Goal: Task Accomplishment & Management: Complete application form

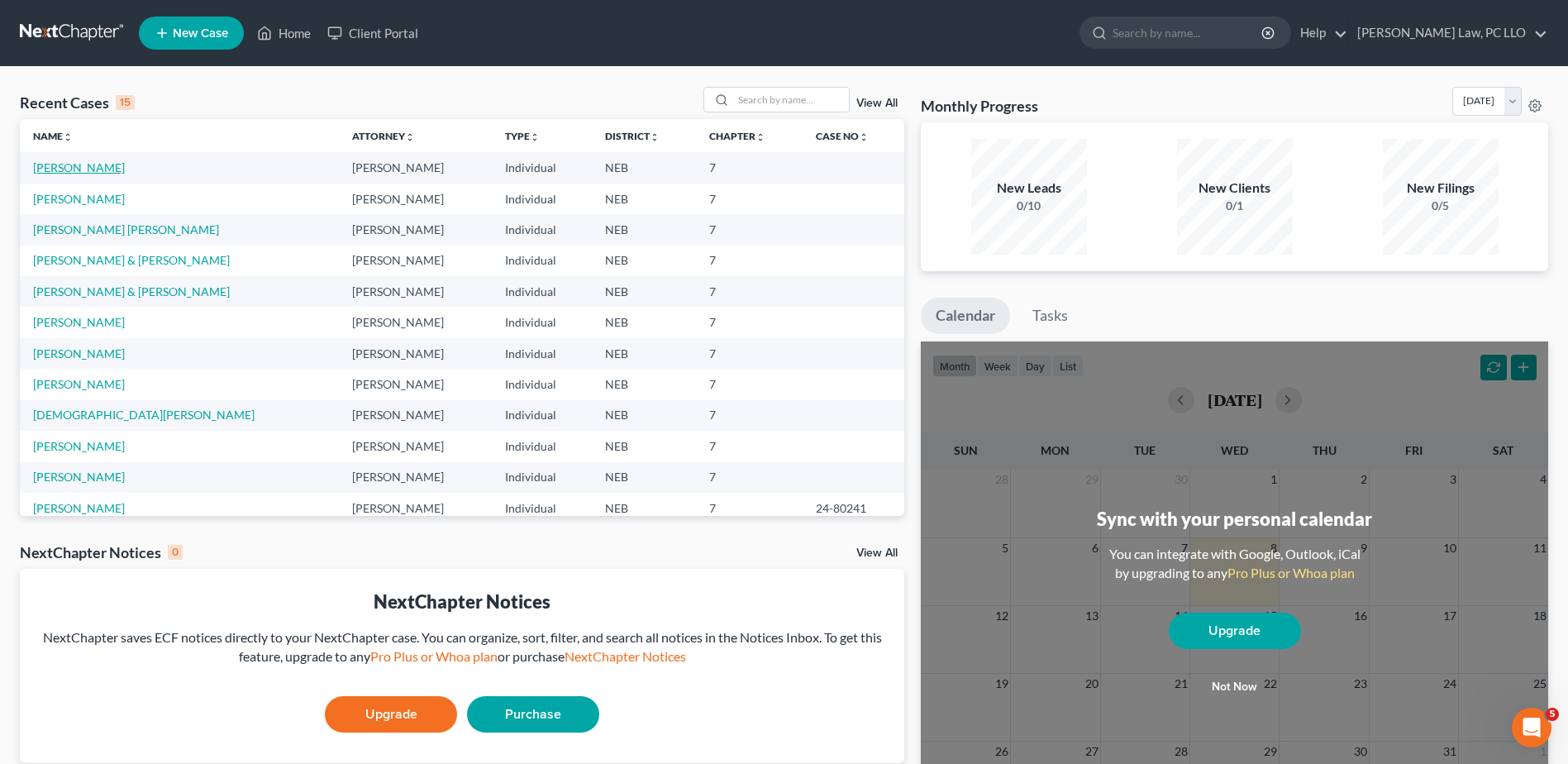
click at [80, 165] on link "[PERSON_NAME]" at bounding box center [79, 167] width 91 height 14
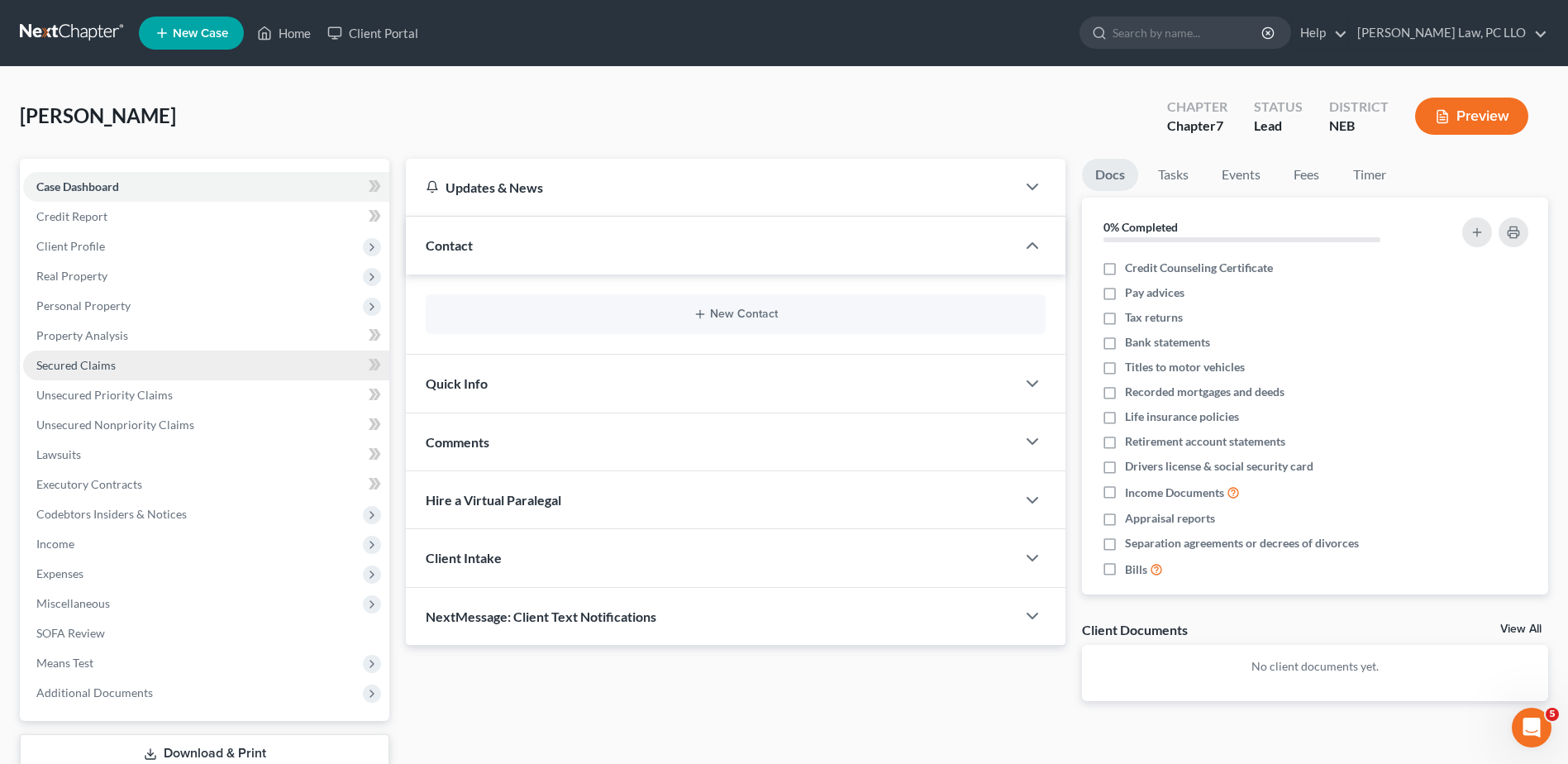
click at [100, 358] on span "Secured Claims" at bounding box center [75, 364] width 79 height 14
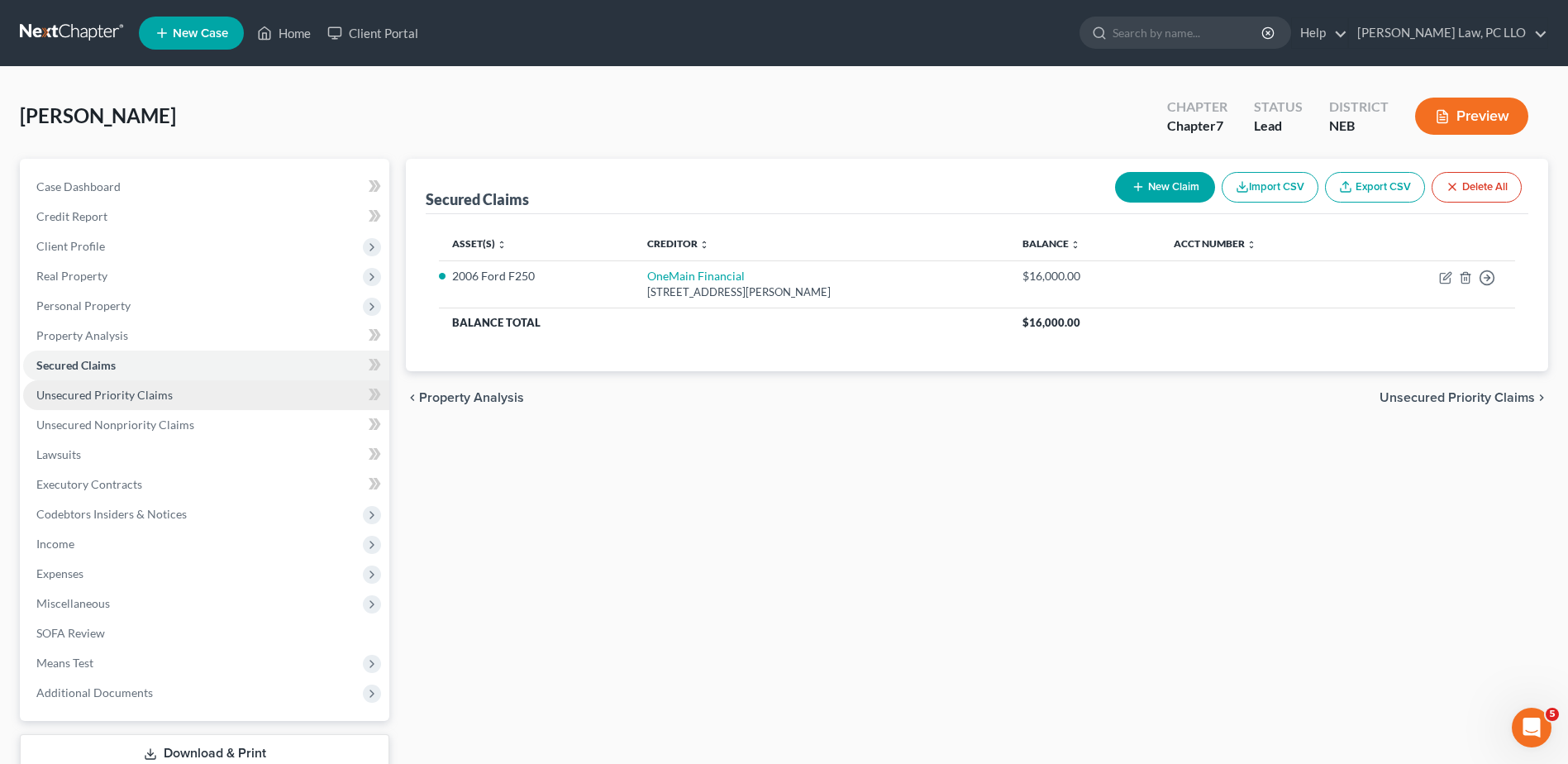
click at [114, 396] on span "Unsecured Priority Claims" at bounding box center [104, 394] width 136 height 14
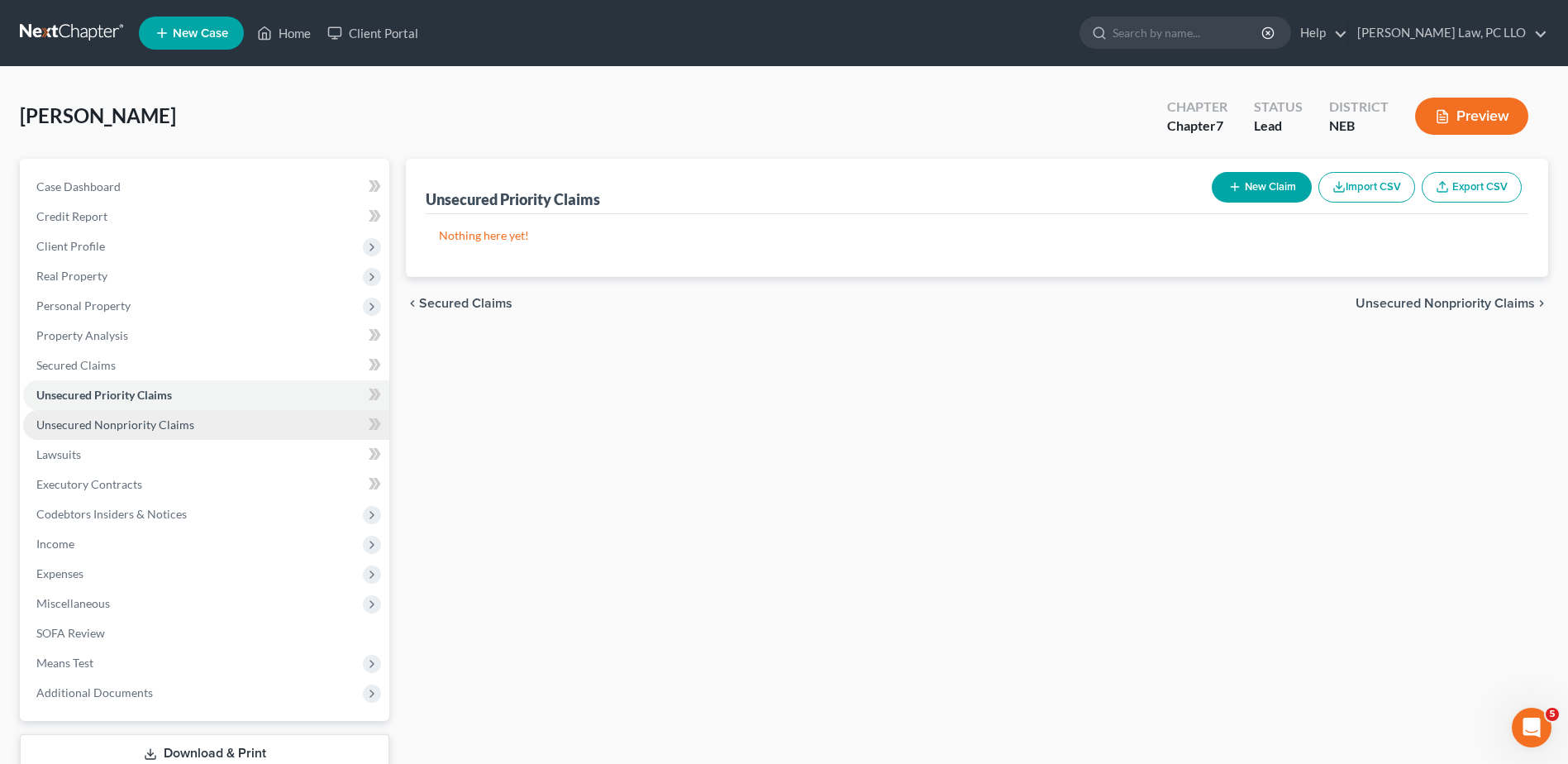
click at [112, 418] on span "Unsecured Nonpriority Claims" at bounding box center [115, 424] width 158 height 14
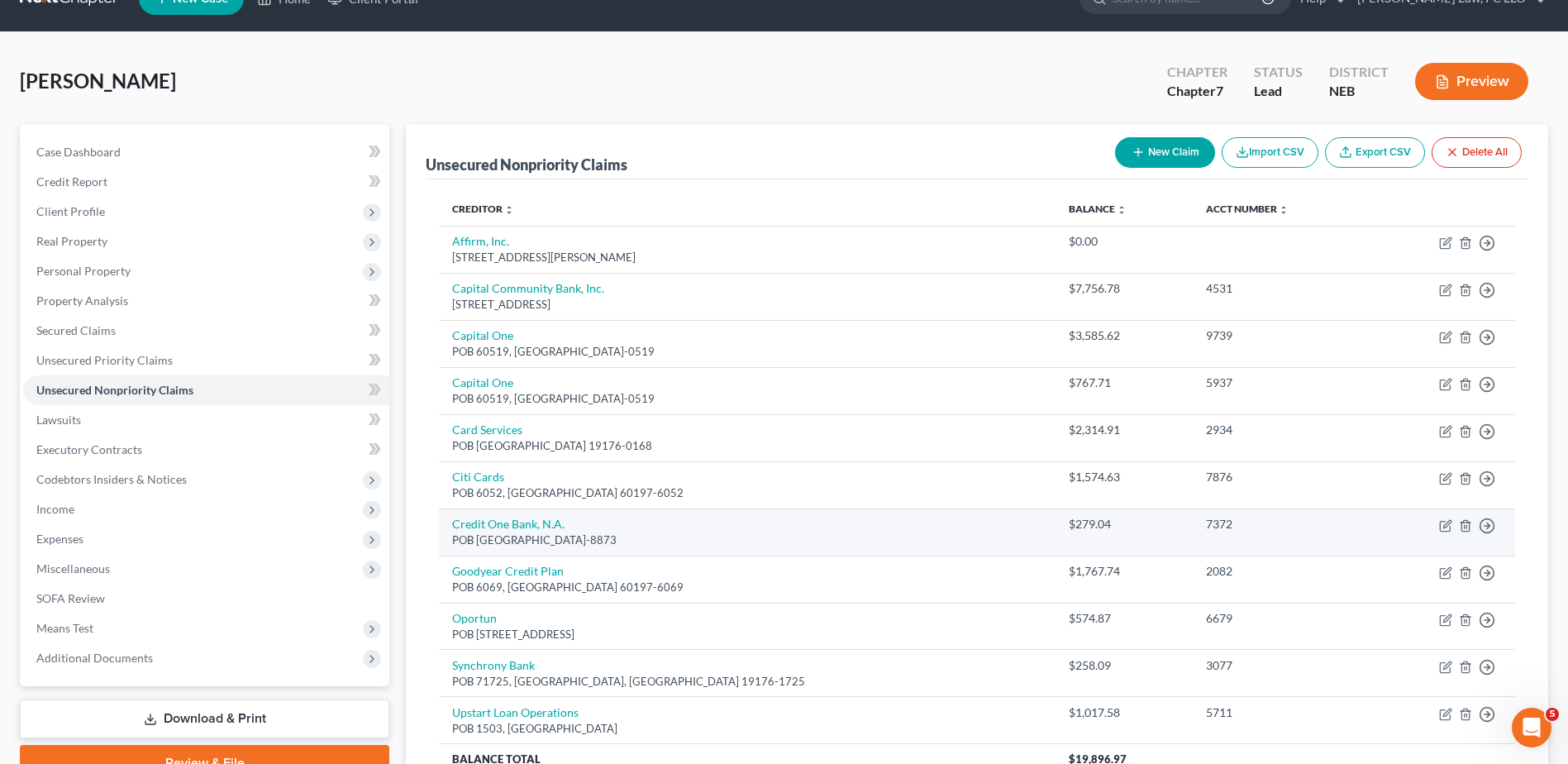
scroll to position [29, 0]
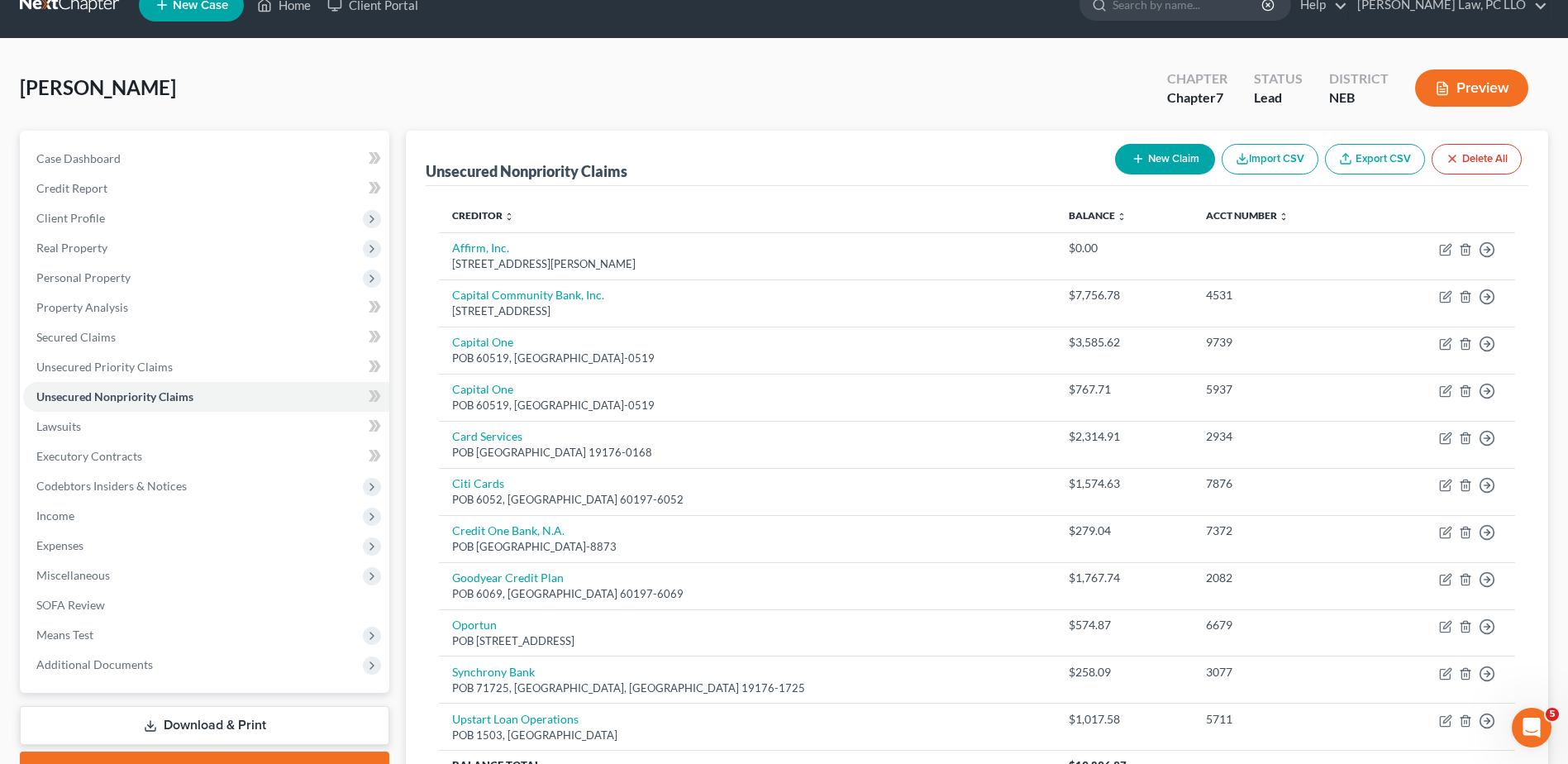
click at [1460, 82] on button "Preview" at bounding box center [1471, 88] width 113 height 37
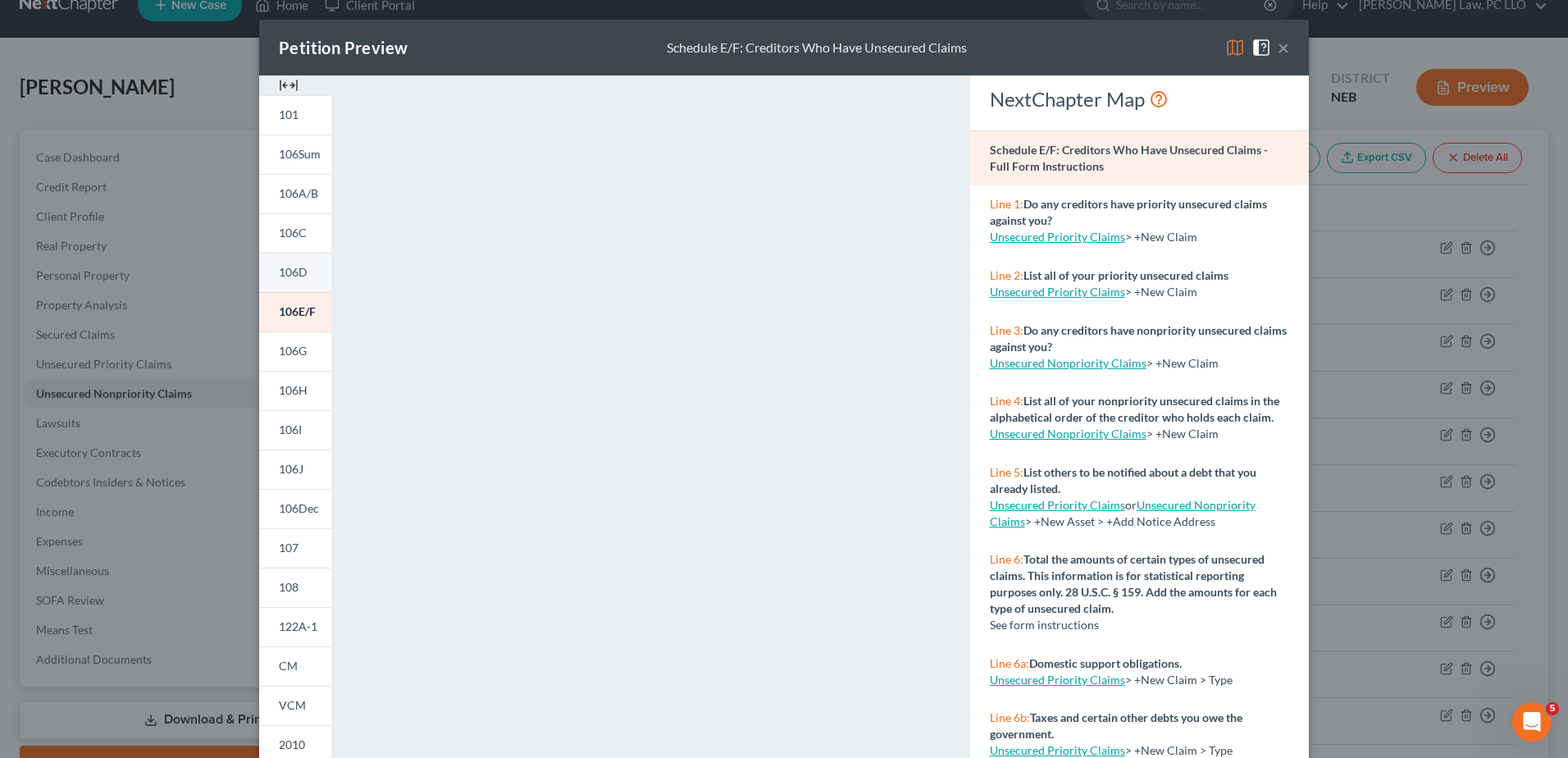
click at [295, 284] on link "106D" at bounding box center [295, 273] width 72 height 40
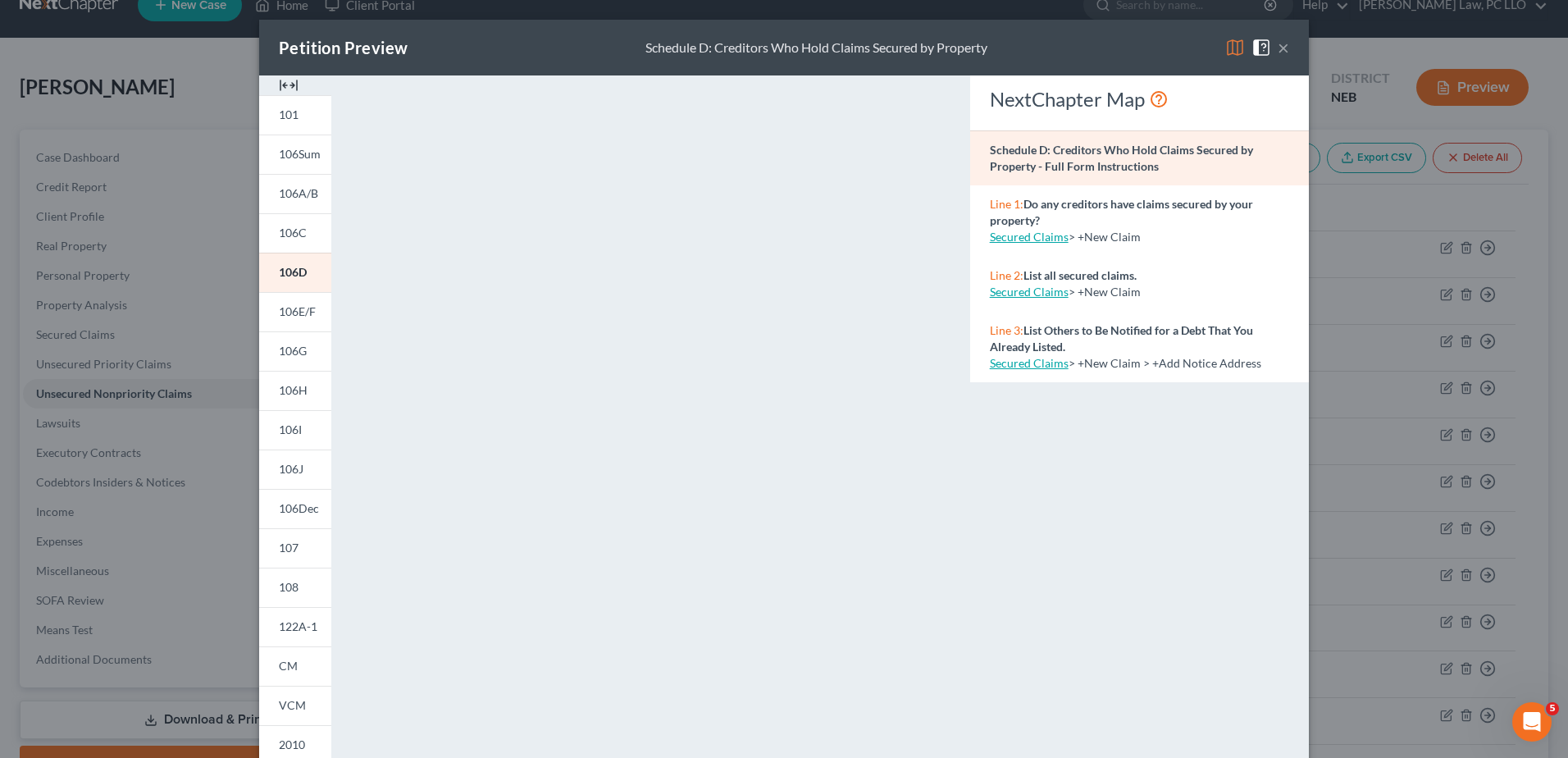
click at [1277, 46] on button "×" at bounding box center [1283, 47] width 11 height 20
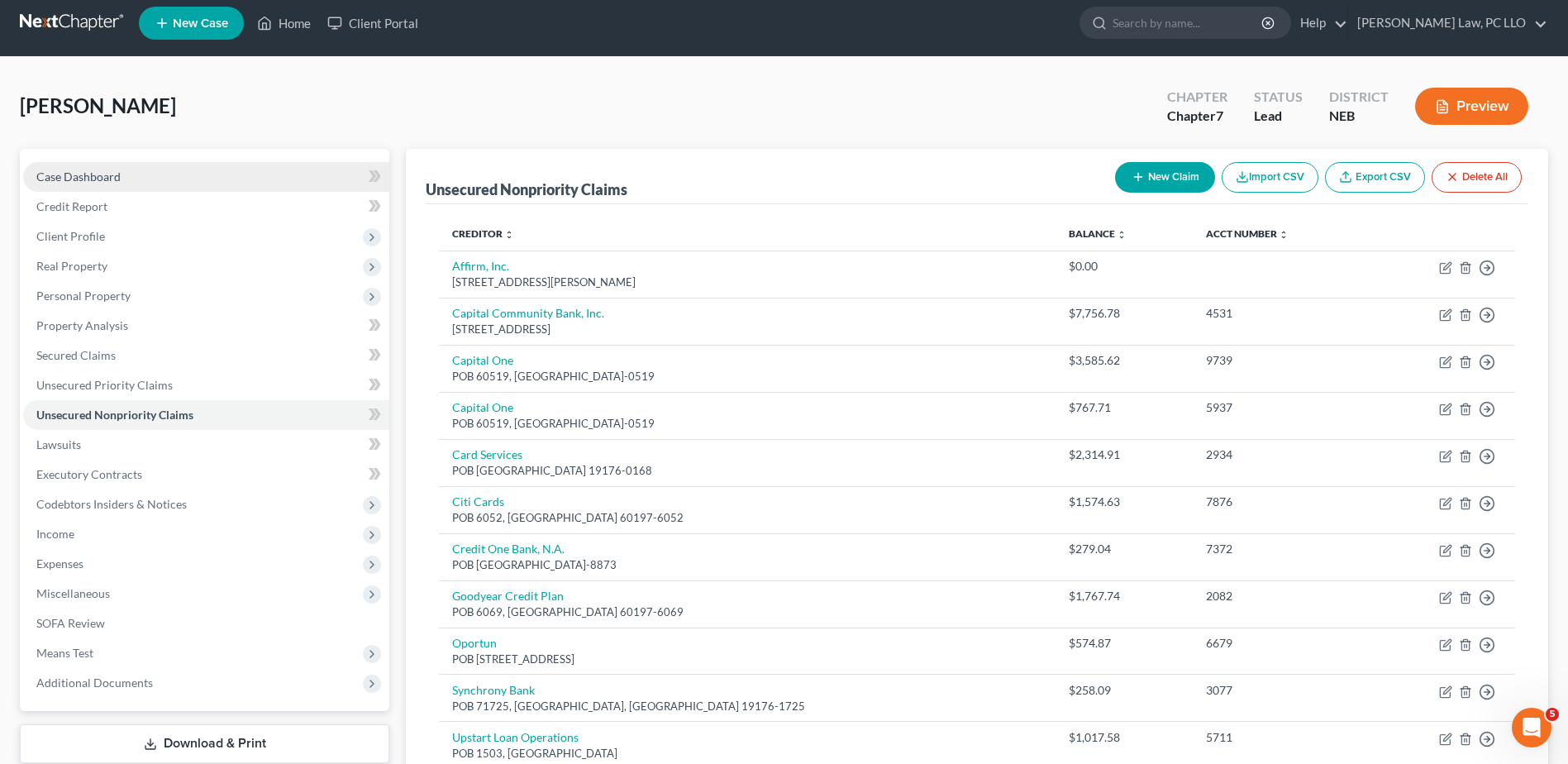
scroll to position [0, 0]
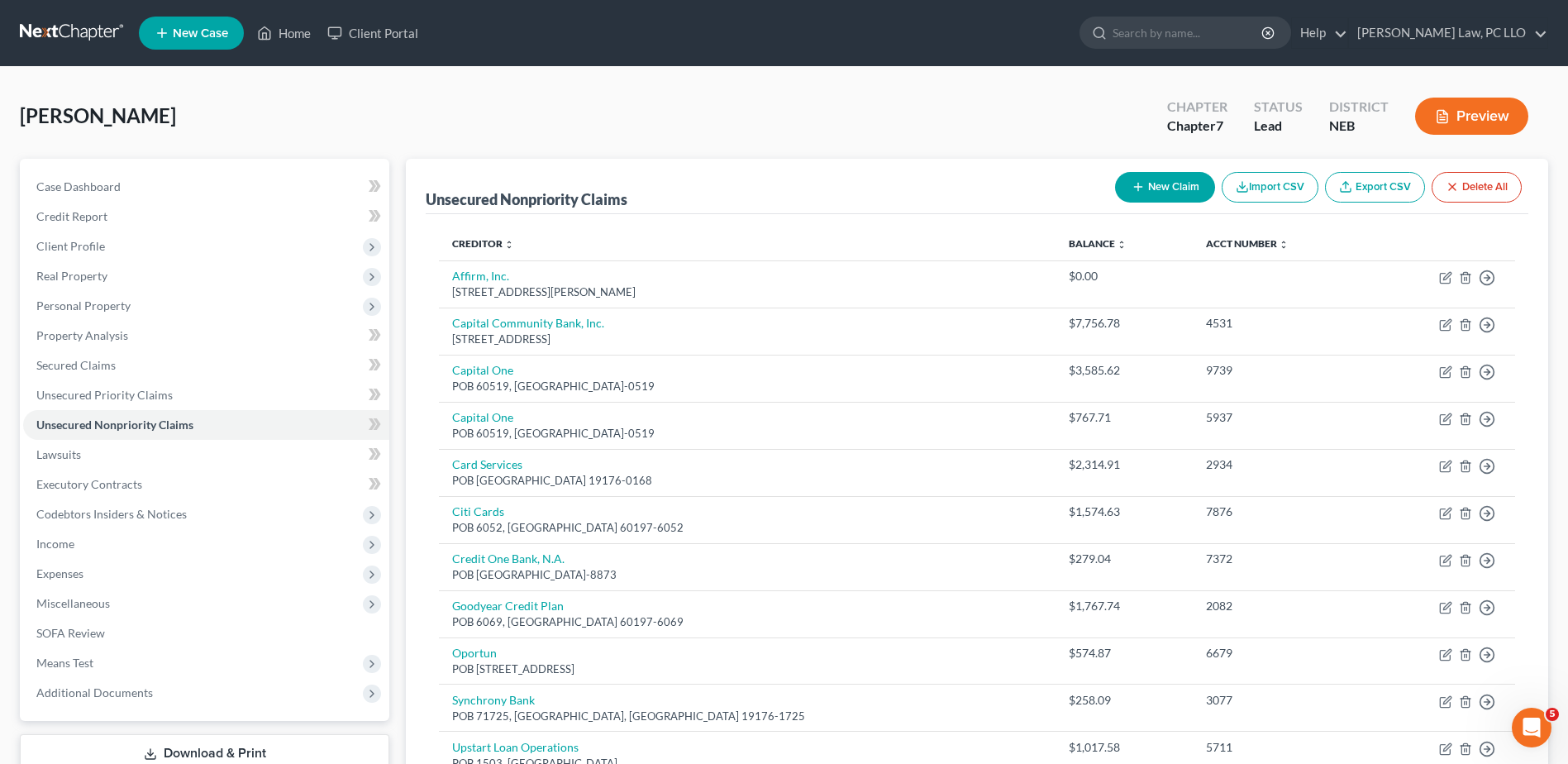
click at [79, 38] on link at bounding box center [72, 32] width 106 height 29
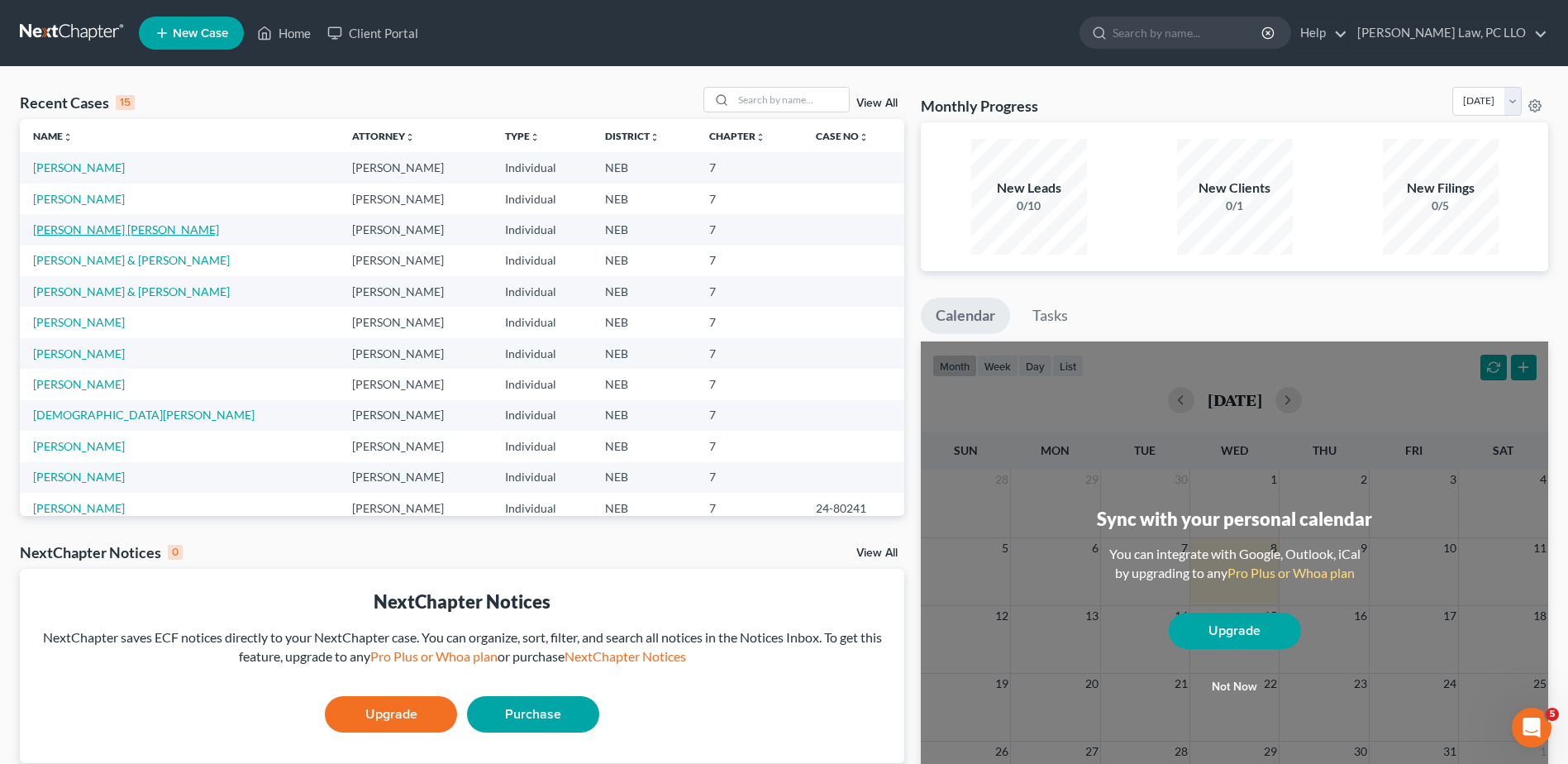
click at [120, 228] on link "[PERSON_NAME] [PERSON_NAME]" at bounding box center [126, 229] width 186 height 14
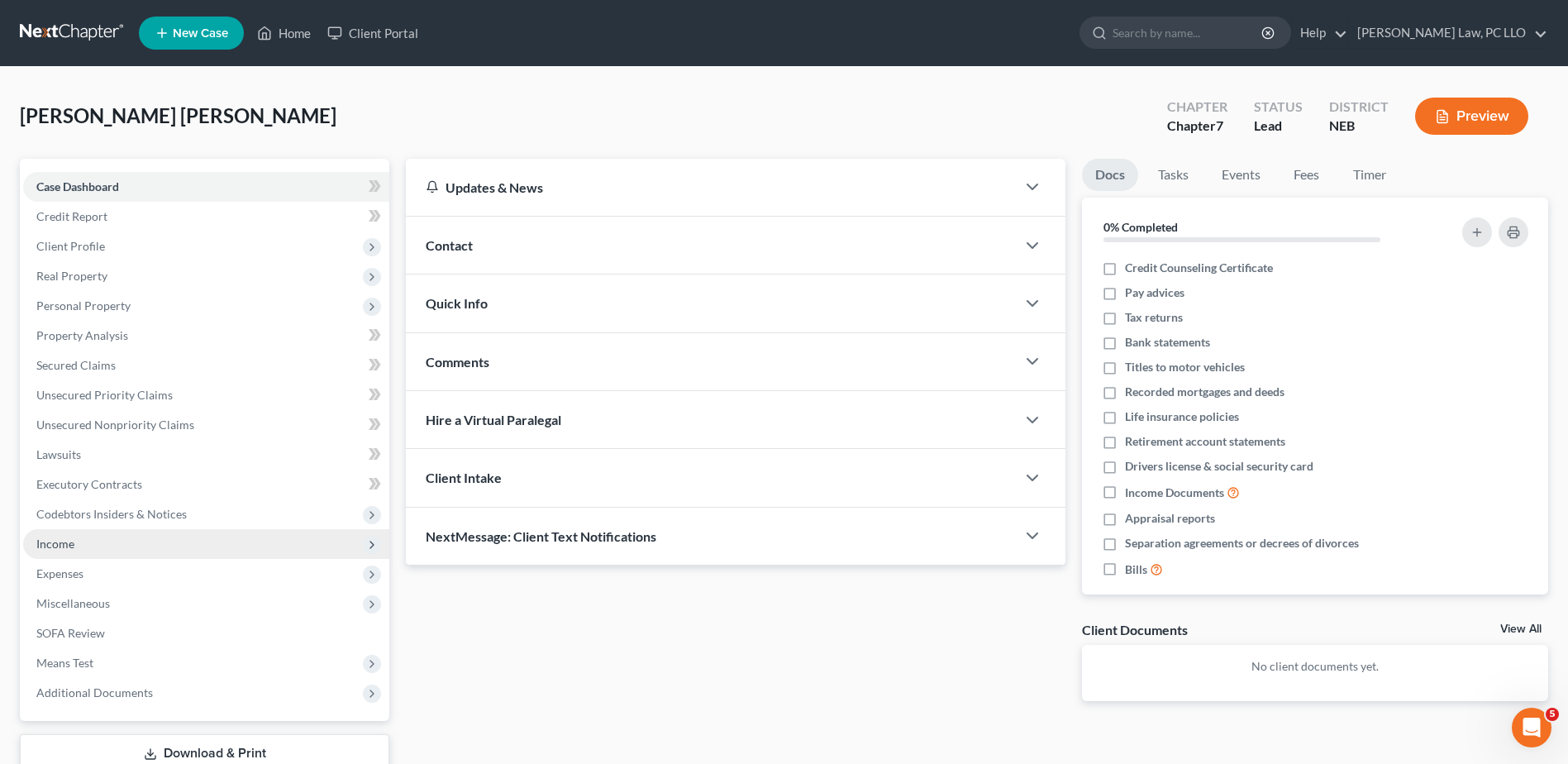
click at [67, 551] on span "Income" at bounding box center [206, 543] width 366 height 29
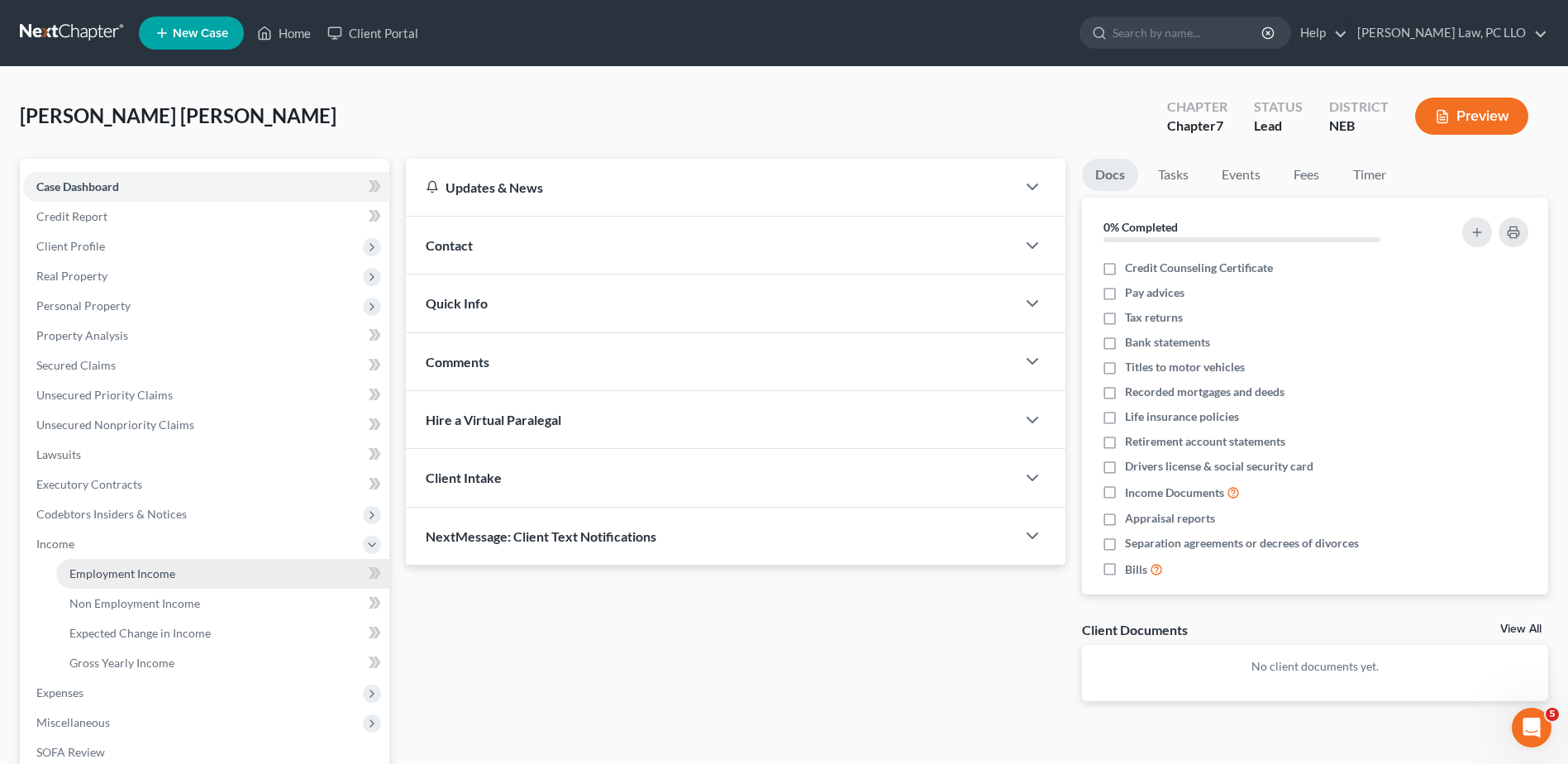
click at [162, 575] on span "Employment Income" at bounding box center [122, 573] width 106 height 14
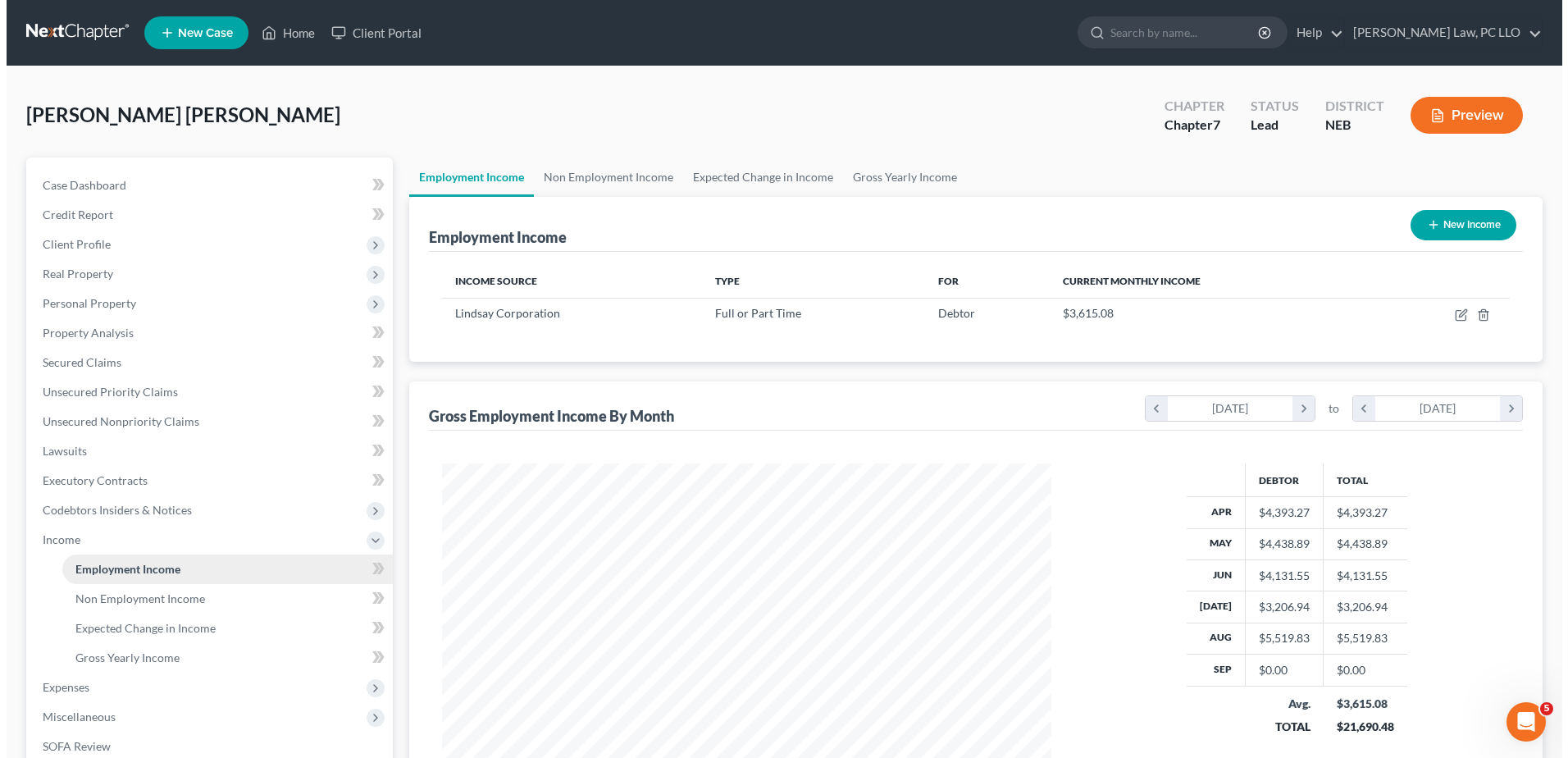
scroll to position [304, 641]
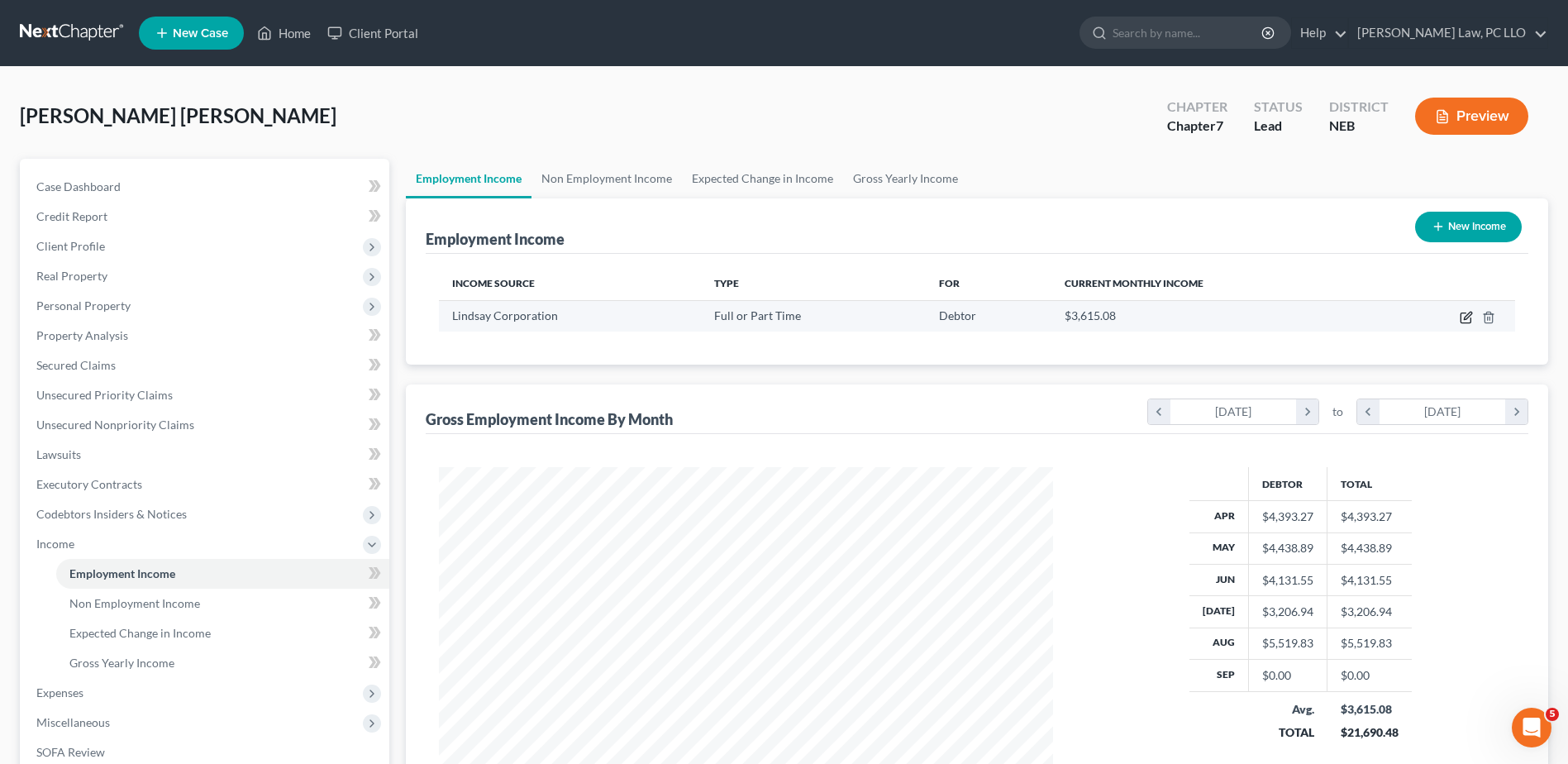
click at [1466, 321] on icon "button" at bounding box center [1466, 318] width 13 height 13
select select "0"
select select "30"
select select "3"
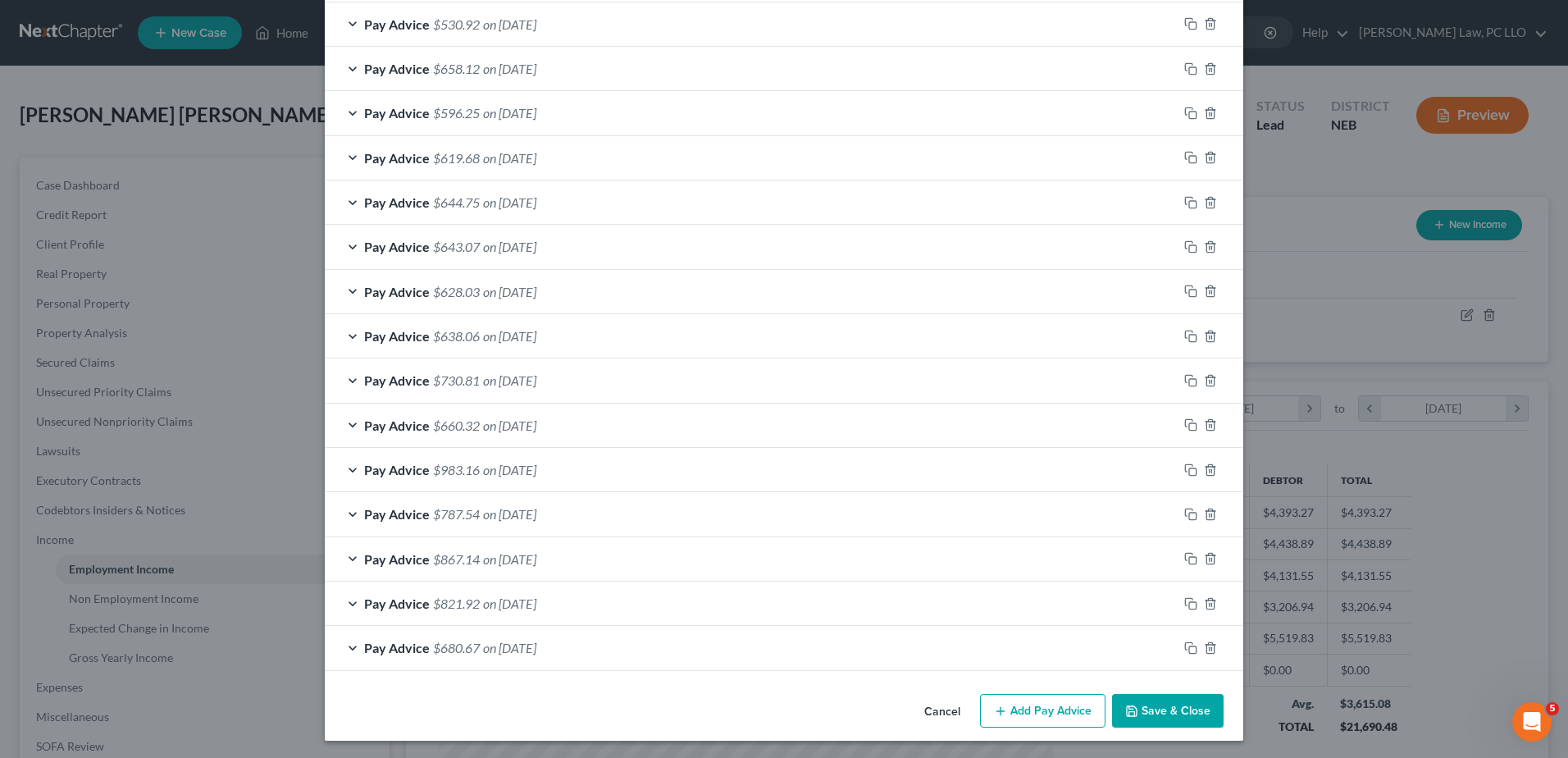
scroll to position [1045, 0]
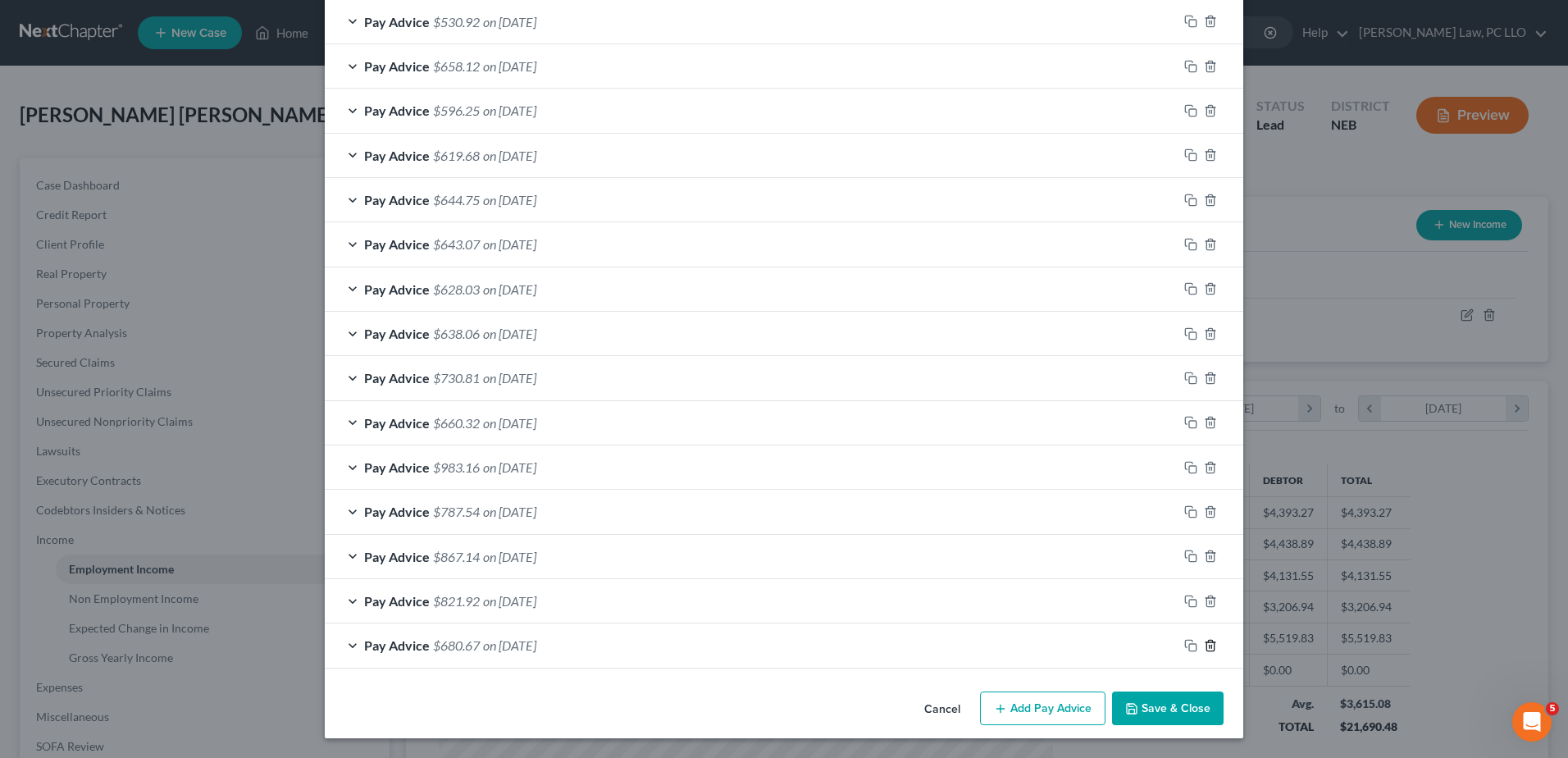
click at [1205, 646] on icon "button" at bounding box center [1210, 646] width 13 height 13
click at [1206, 646] on icon "button" at bounding box center [1210, 646] width 13 height 13
click at [1206, 646] on icon "button" at bounding box center [1210, 645] width 13 height 13
click at [1206, 646] on icon "button" at bounding box center [1210, 646] width 13 height 13
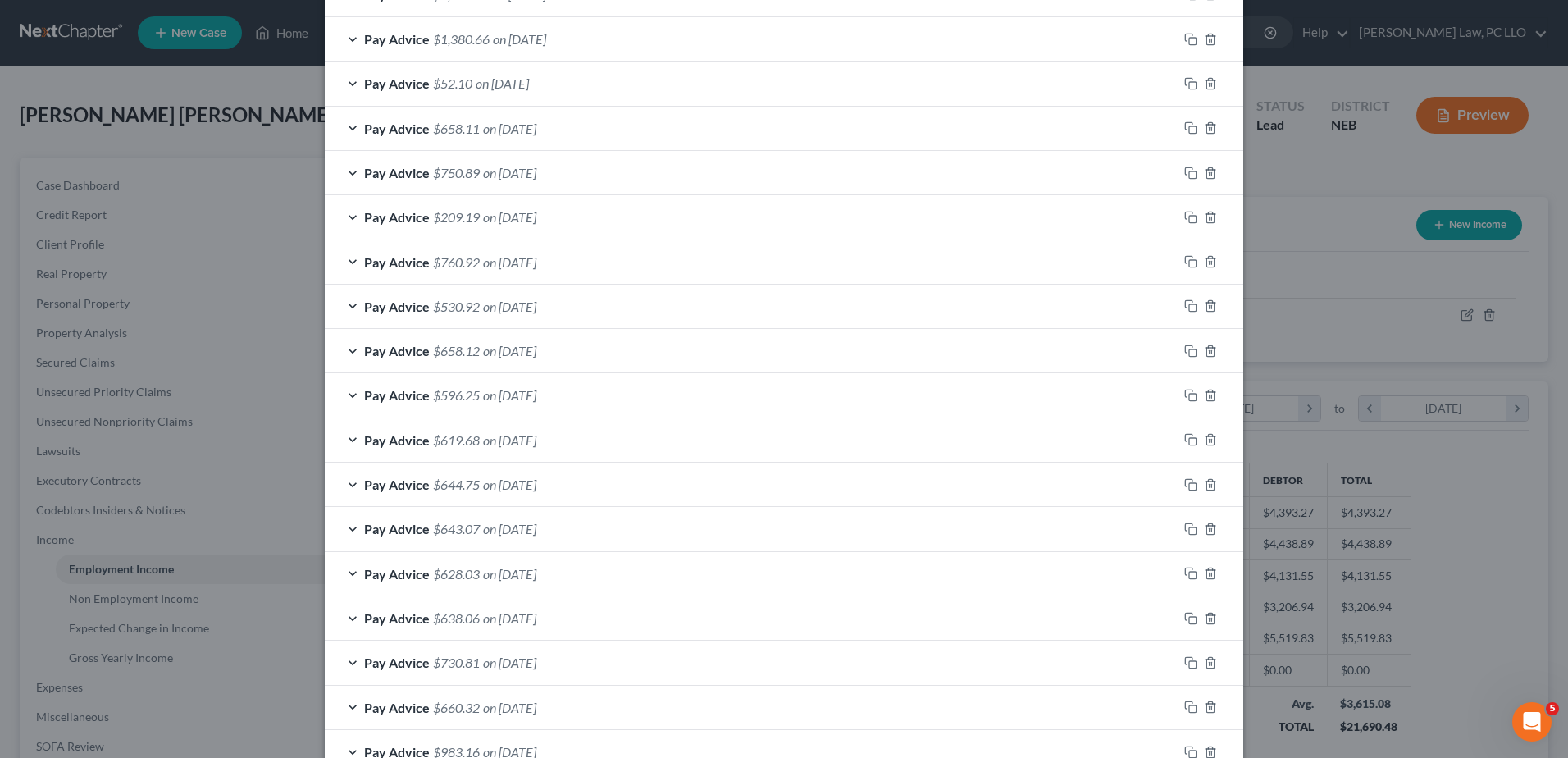
scroll to position [867, 0]
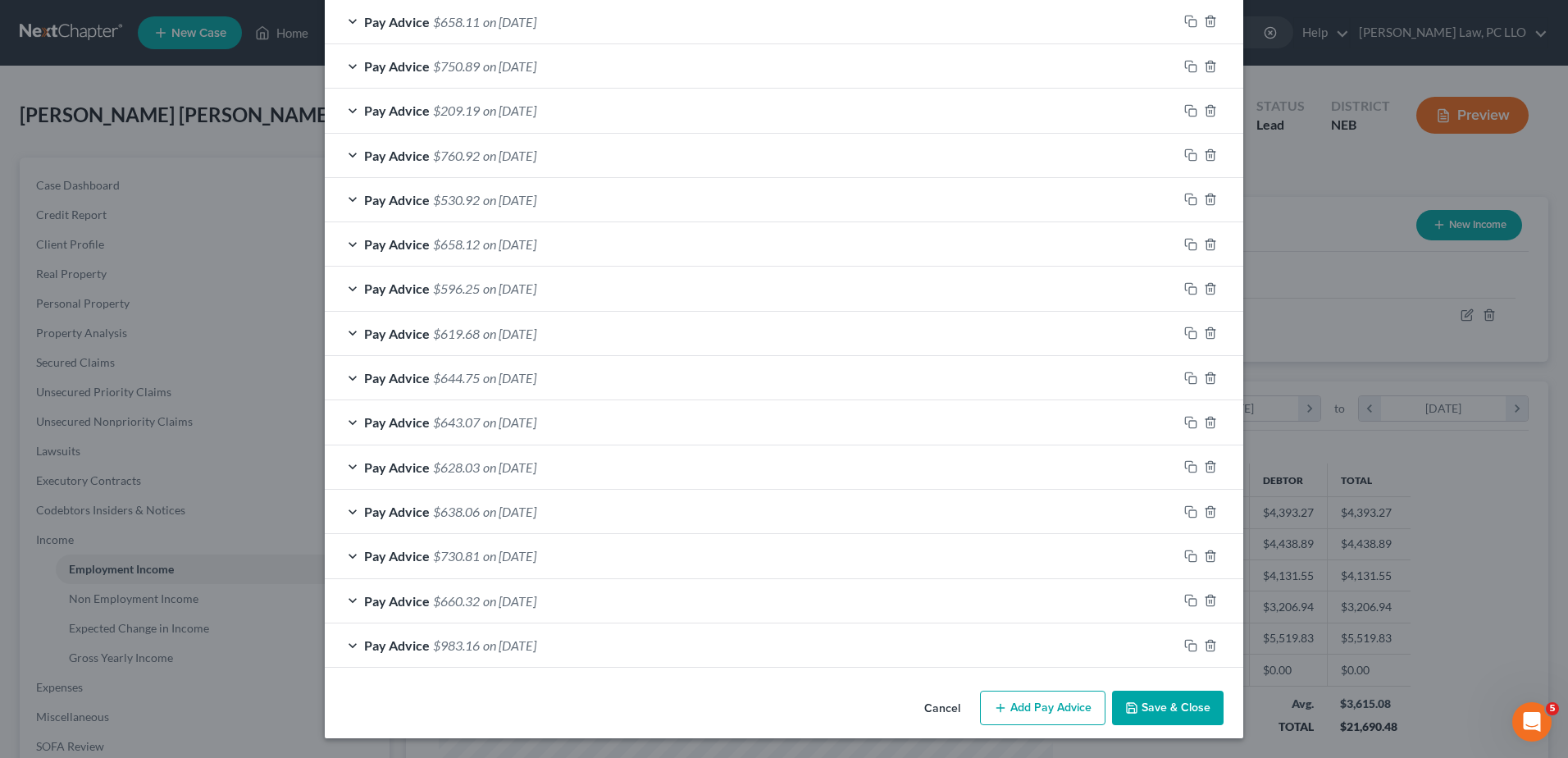
click at [1036, 702] on button "Add Pay Advice" at bounding box center [1042, 707] width 126 height 34
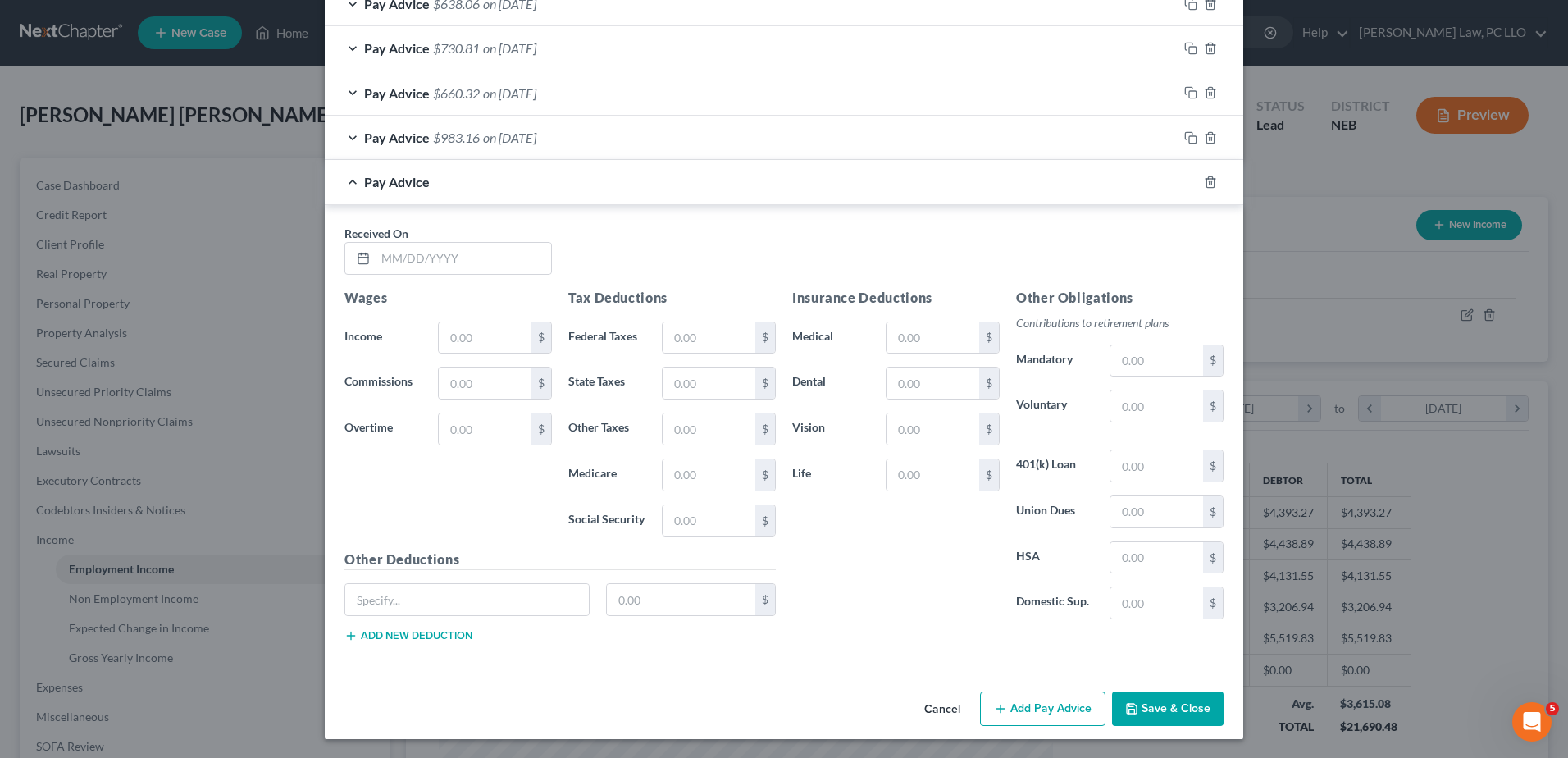
scroll to position [1375, 0]
click at [404, 239] on div "Received On *" at bounding box center [447, 248] width 224 height 50
click at [401, 252] on input "text" at bounding box center [464, 257] width 176 height 31
type input "[DATE]"
type input "906.00"
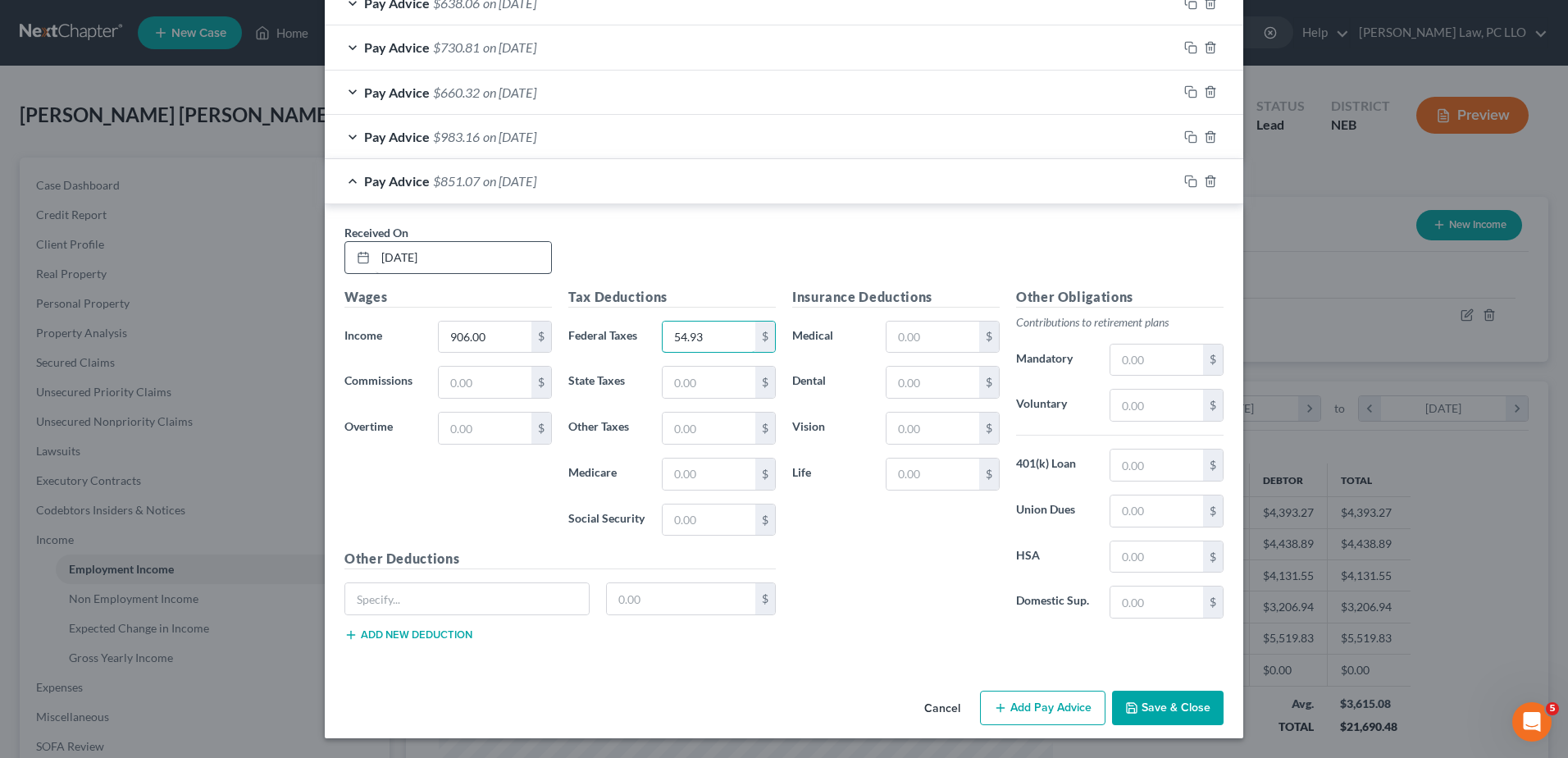
type input "54.93"
type input "29.42"
type input "11.37"
click at [713, 515] on input "text" at bounding box center [709, 519] width 93 height 31
type input "48.63"
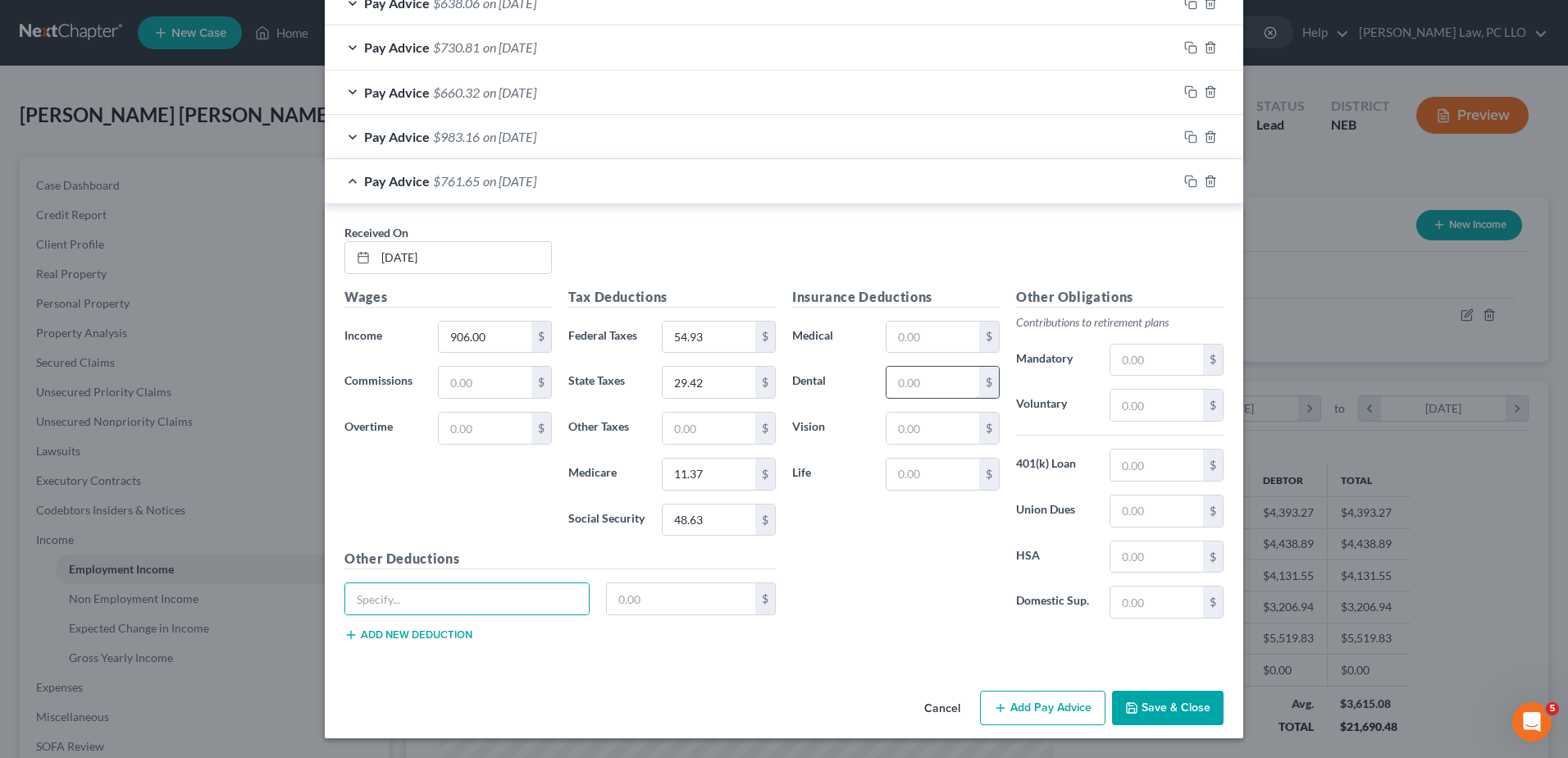
click at [954, 373] on input "text" at bounding box center [933, 381] width 93 height 31
type input "10.30"
click at [954, 322] on input "text" at bounding box center [933, 337] width 93 height 31
type input "83.19"
type input "4.85"
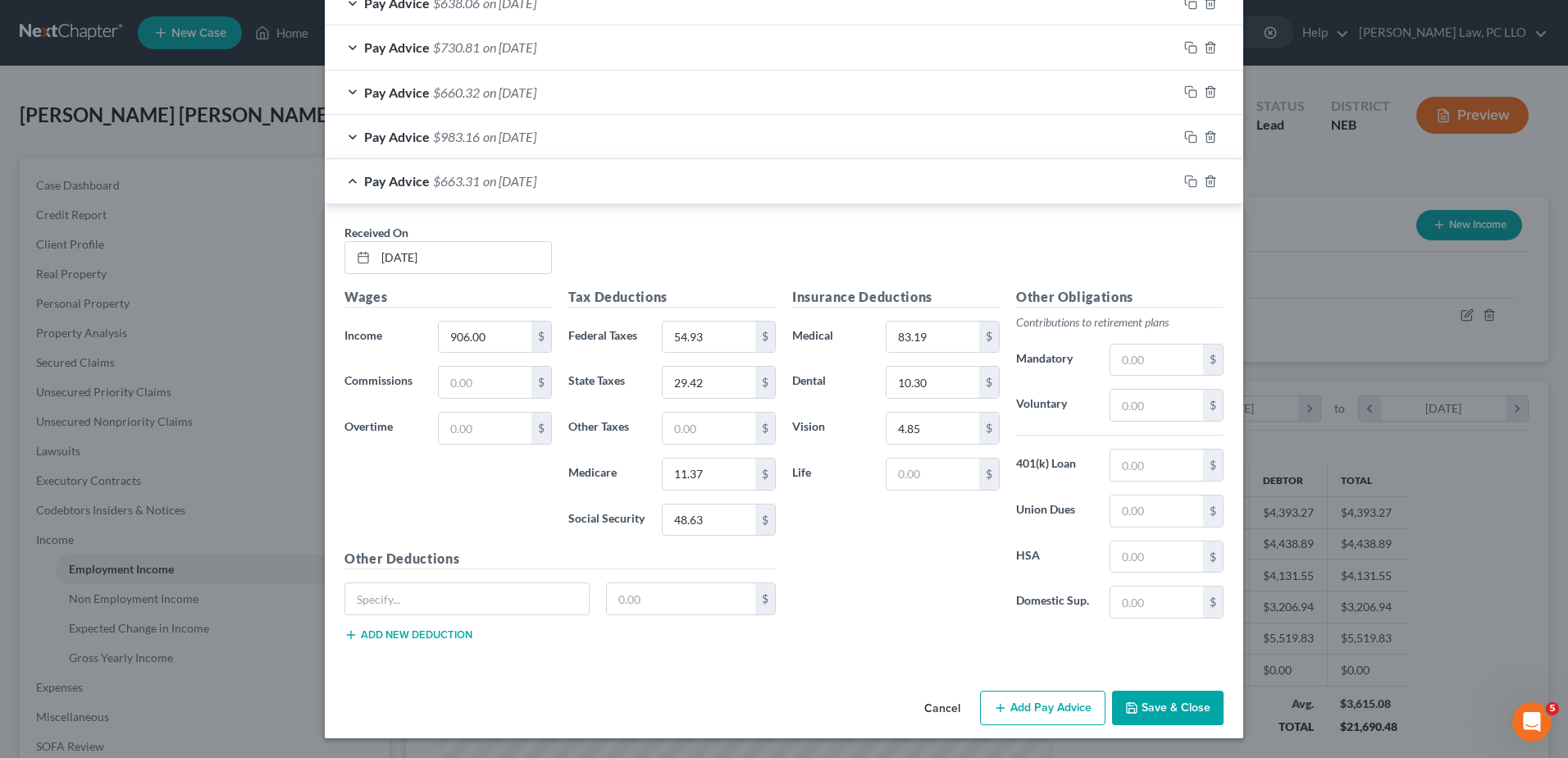
click at [439, 578] on div "Other Deductions $ Add new deduction" at bounding box center [560, 601] width 447 height 106
click at [434, 599] on input "text" at bounding box center [467, 598] width 244 height 31
type input "HSA"
type input "23.26"
click at [1019, 699] on button "Add Pay Advice" at bounding box center [1042, 707] width 126 height 34
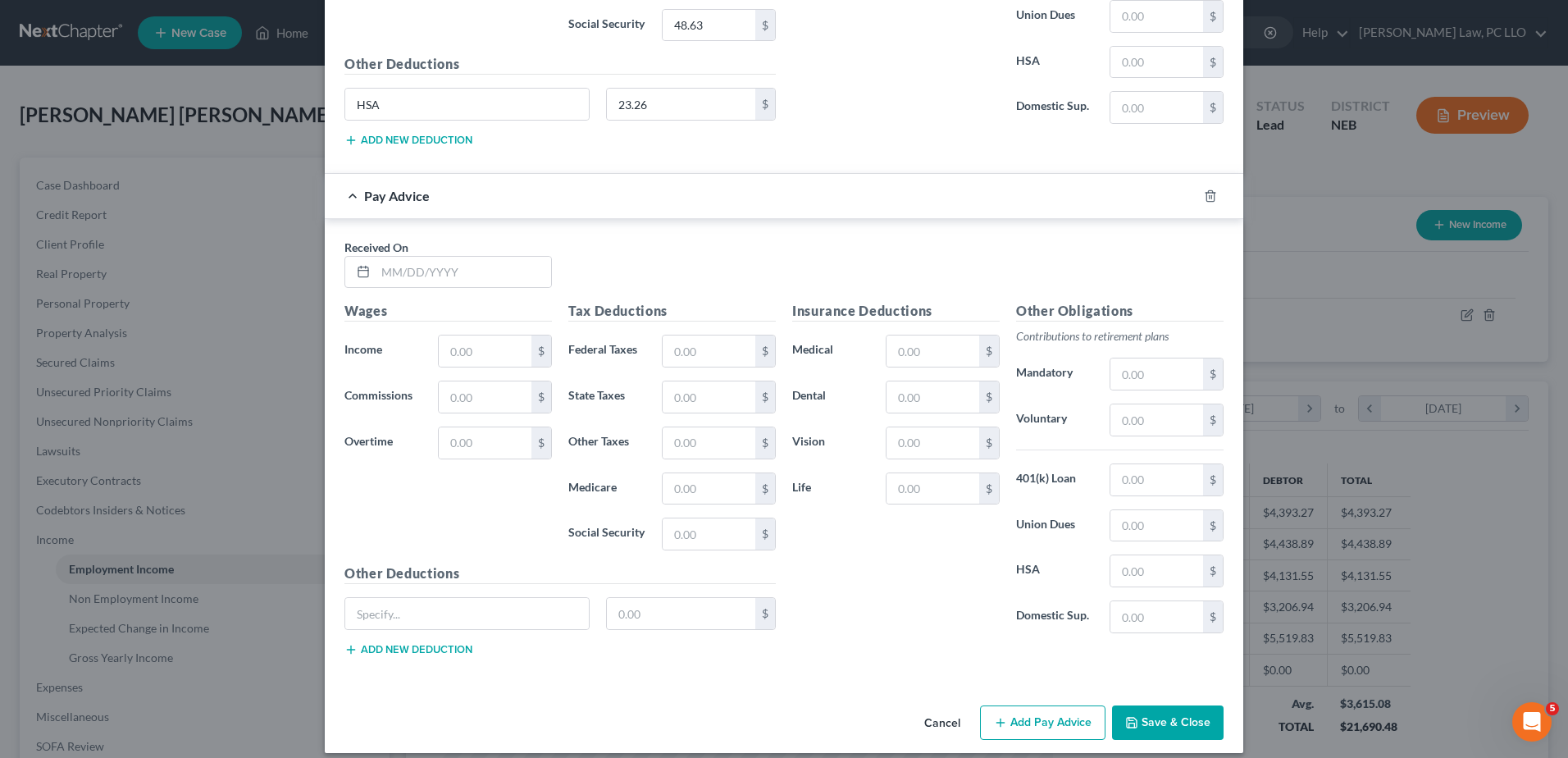
scroll to position [1884, 0]
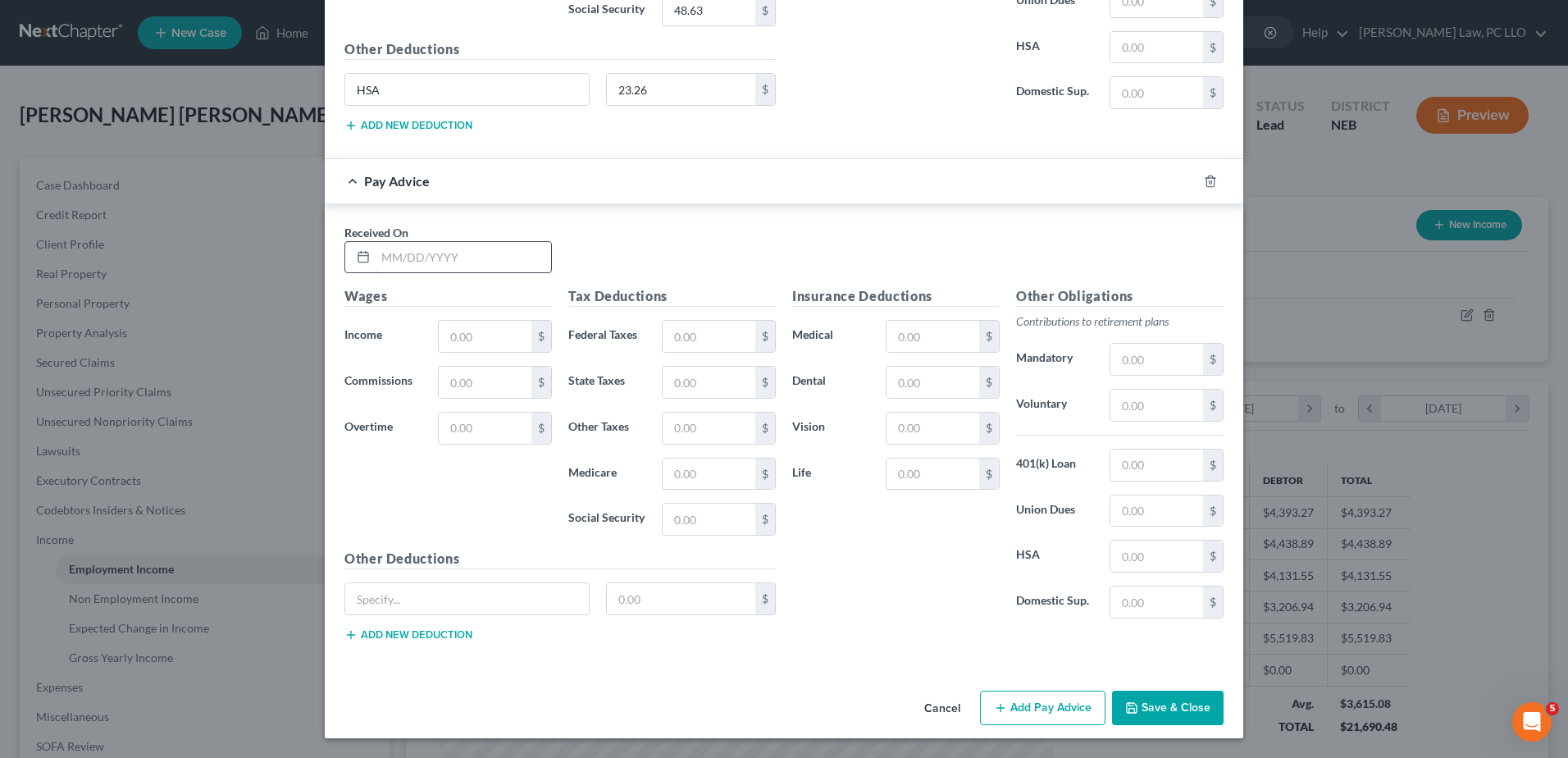
click at [393, 253] on input "text" at bounding box center [464, 257] width 176 height 31
type input "[DATE]"
type input "908.27"
click at [461, 593] on input "text" at bounding box center [467, 598] width 244 height 31
type input "HSA"
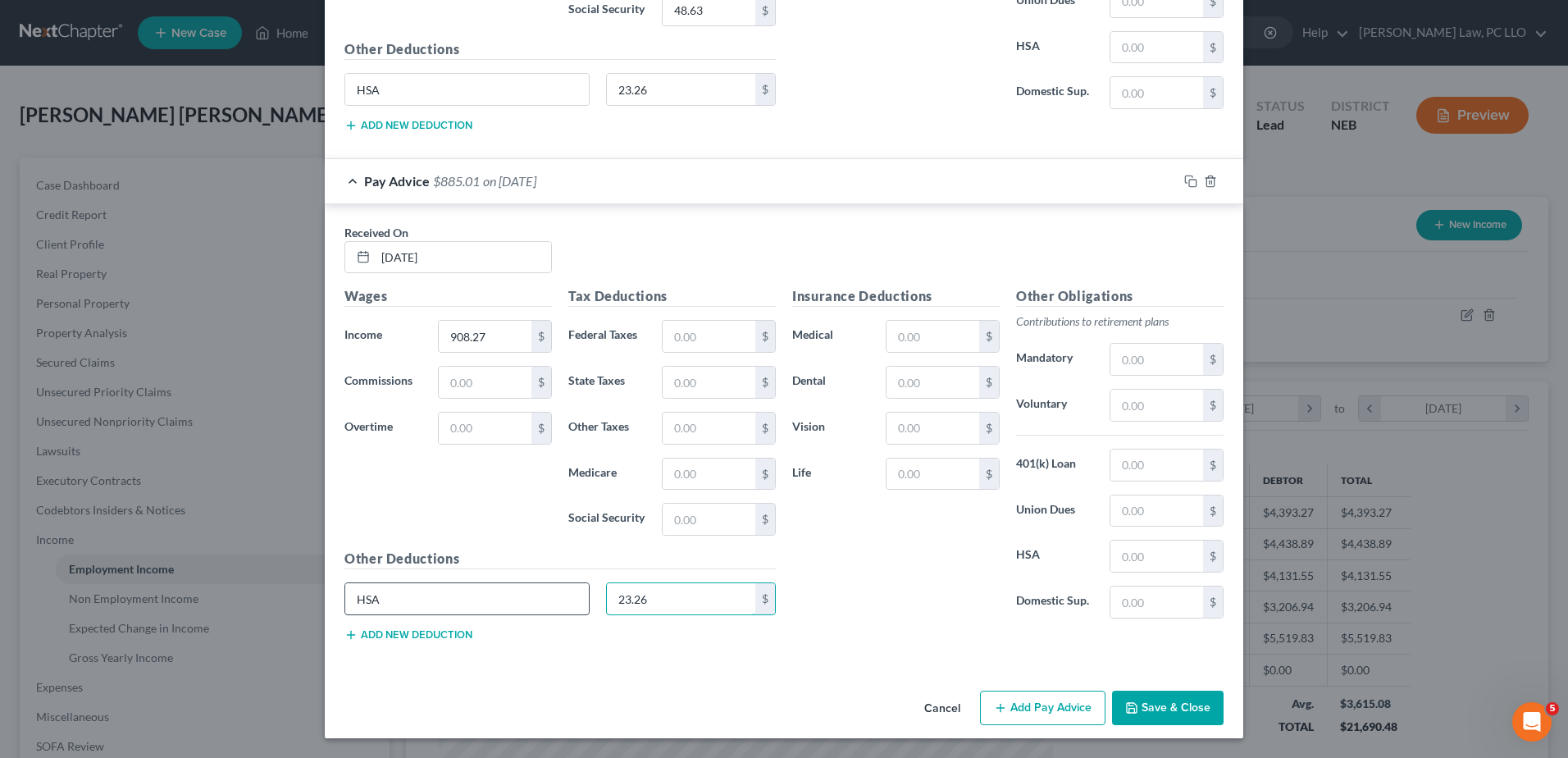
type input "23.26"
click at [691, 331] on input "text" at bounding box center [709, 336] width 93 height 31
type input "55.20"
type input "29.54"
type input "11.41"
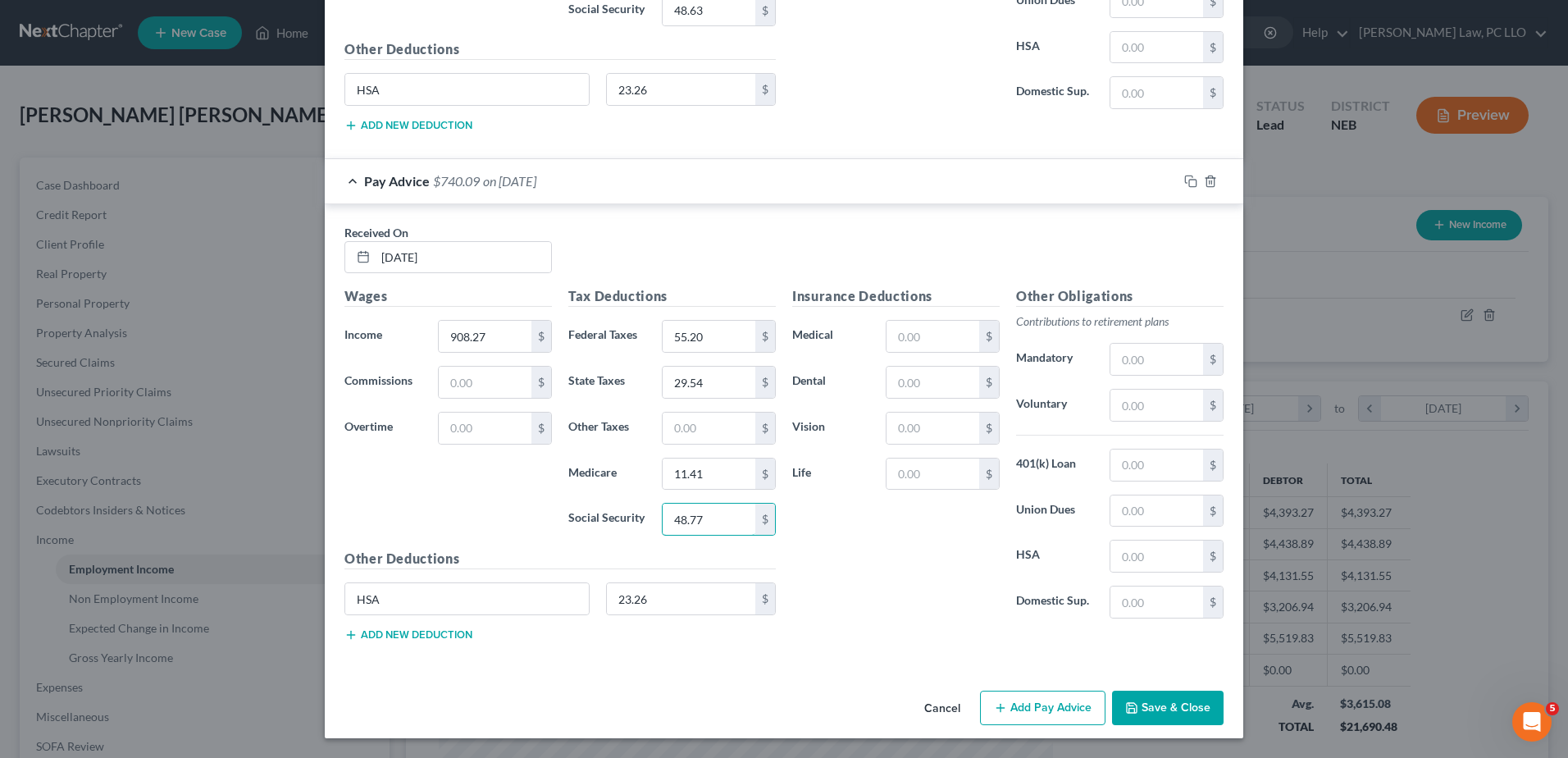
type input "48.77"
click at [947, 336] on input "text" at bounding box center [933, 336] width 93 height 31
type input "83.19"
type input "10.30"
type input "4.85"
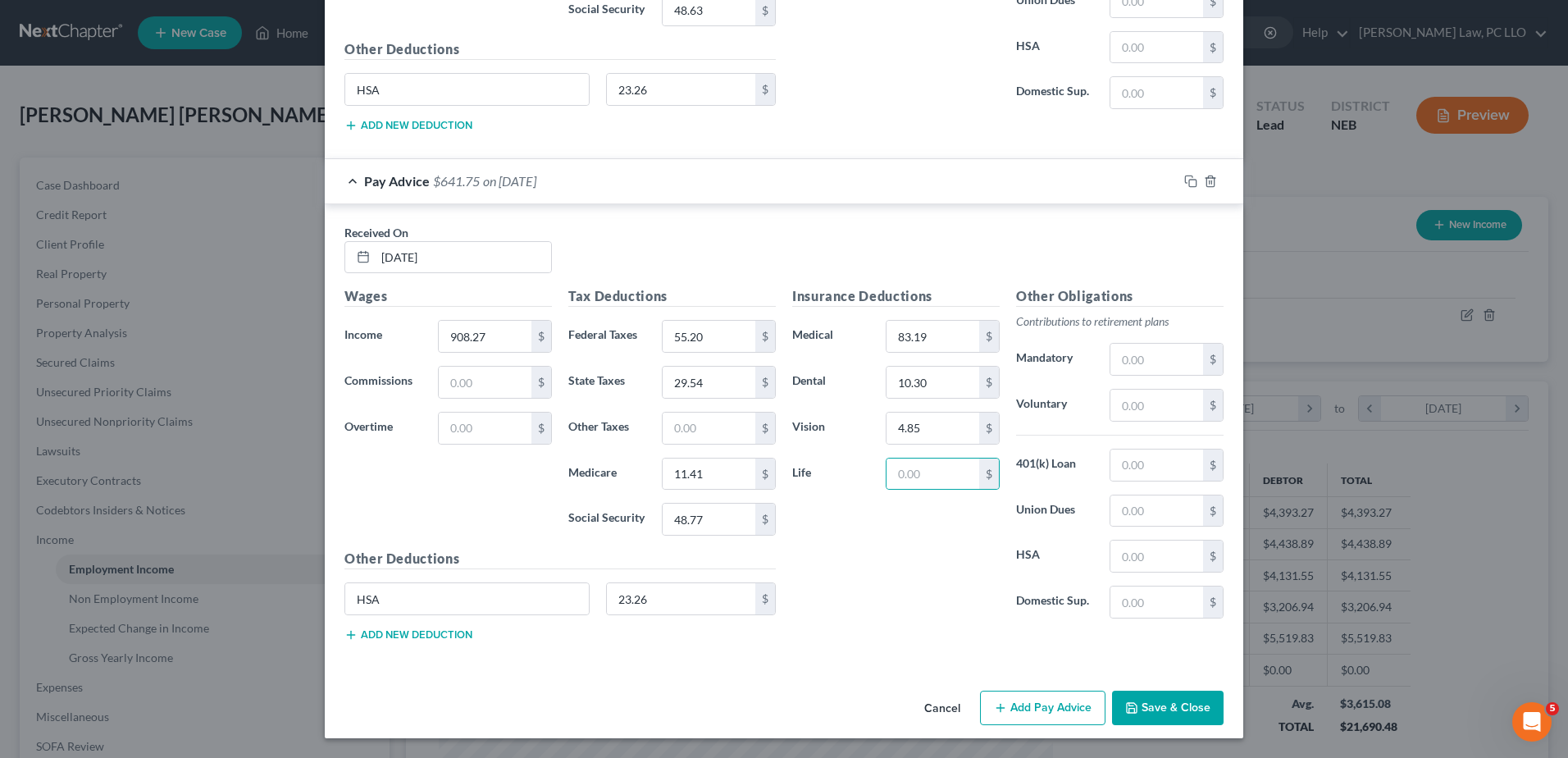
click at [1052, 704] on button "Add Pay Advice" at bounding box center [1042, 707] width 126 height 34
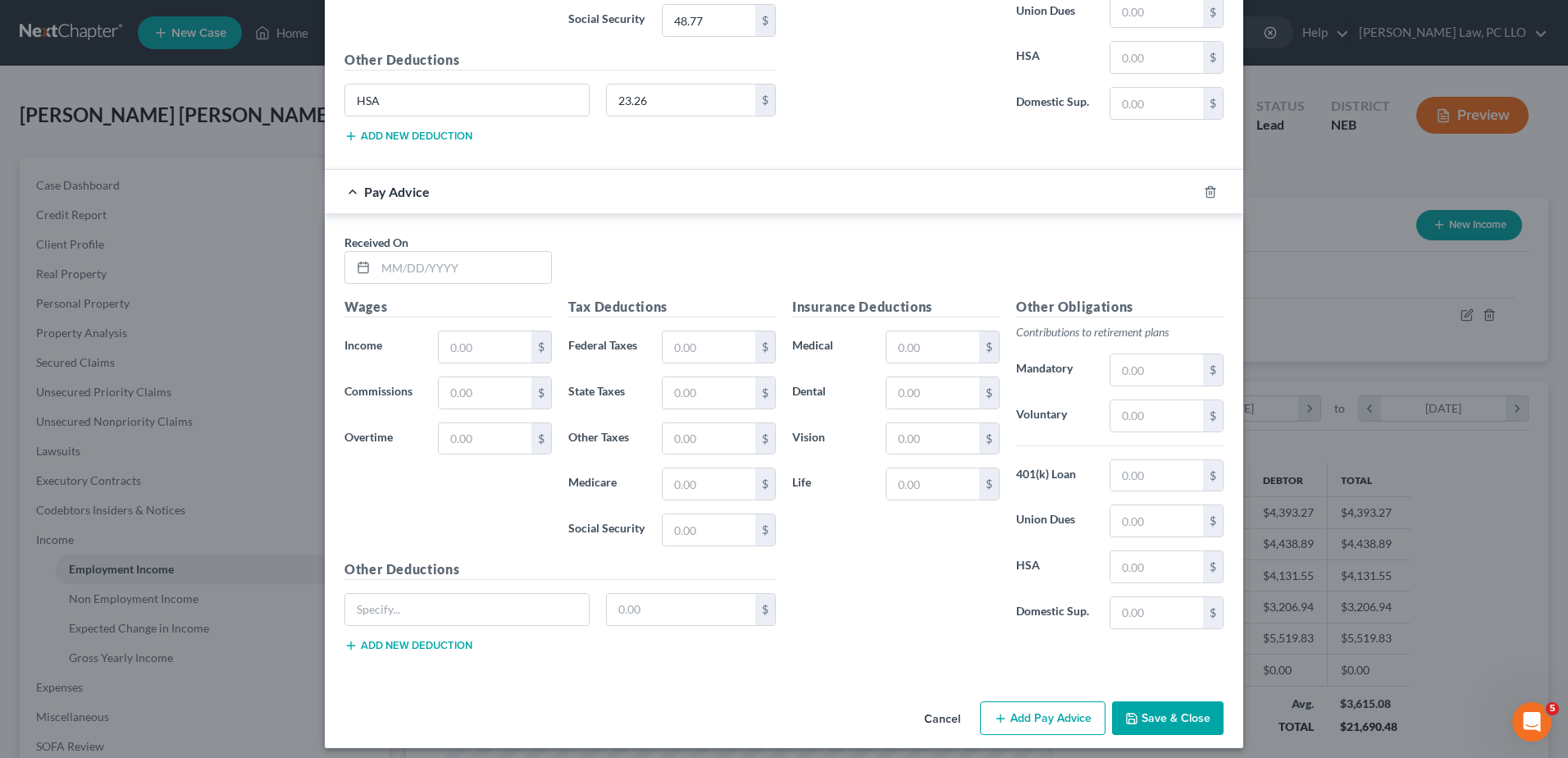
scroll to position [2393, 0]
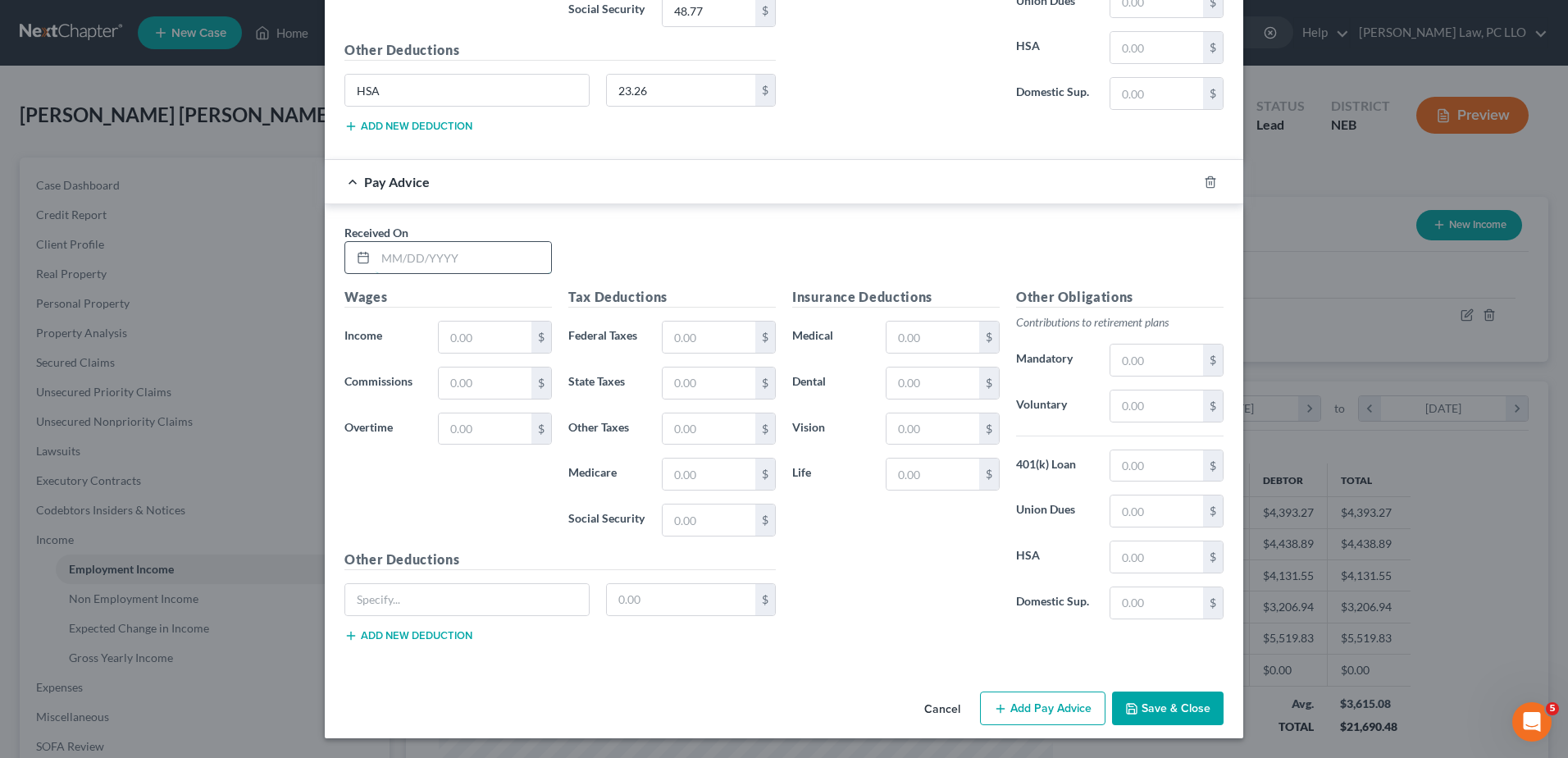
click at [464, 248] on input "text" at bounding box center [464, 257] width 176 height 31
type input "[DATE]"
click at [501, 343] on input "text" at bounding box center [485, 337] width 93 height 31
type input "1,123.44"
type input "81.02"
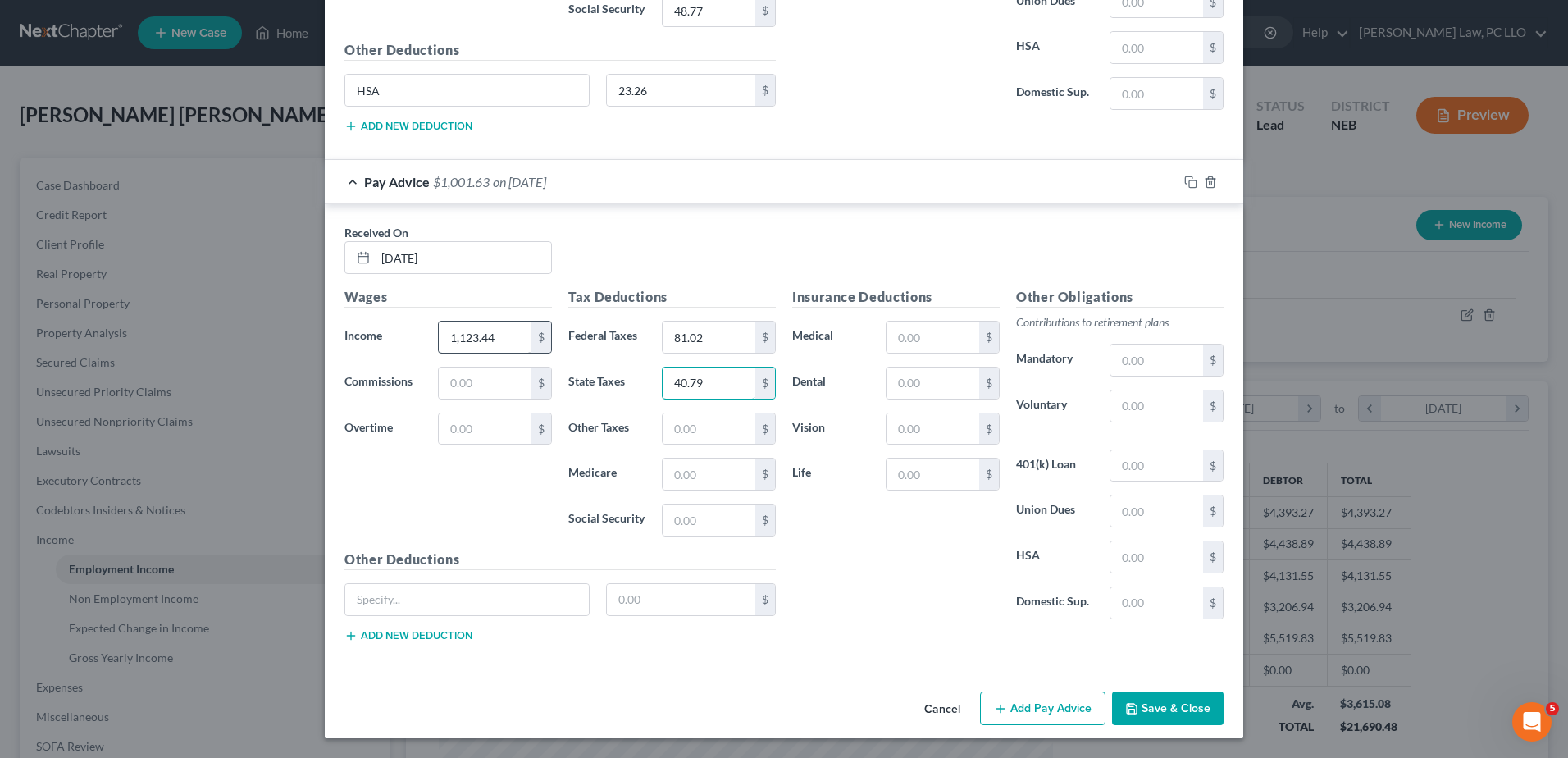
type input "40.79"
type input "14.53"
type input "62.12"
type input "HSA"
type input "23.26"
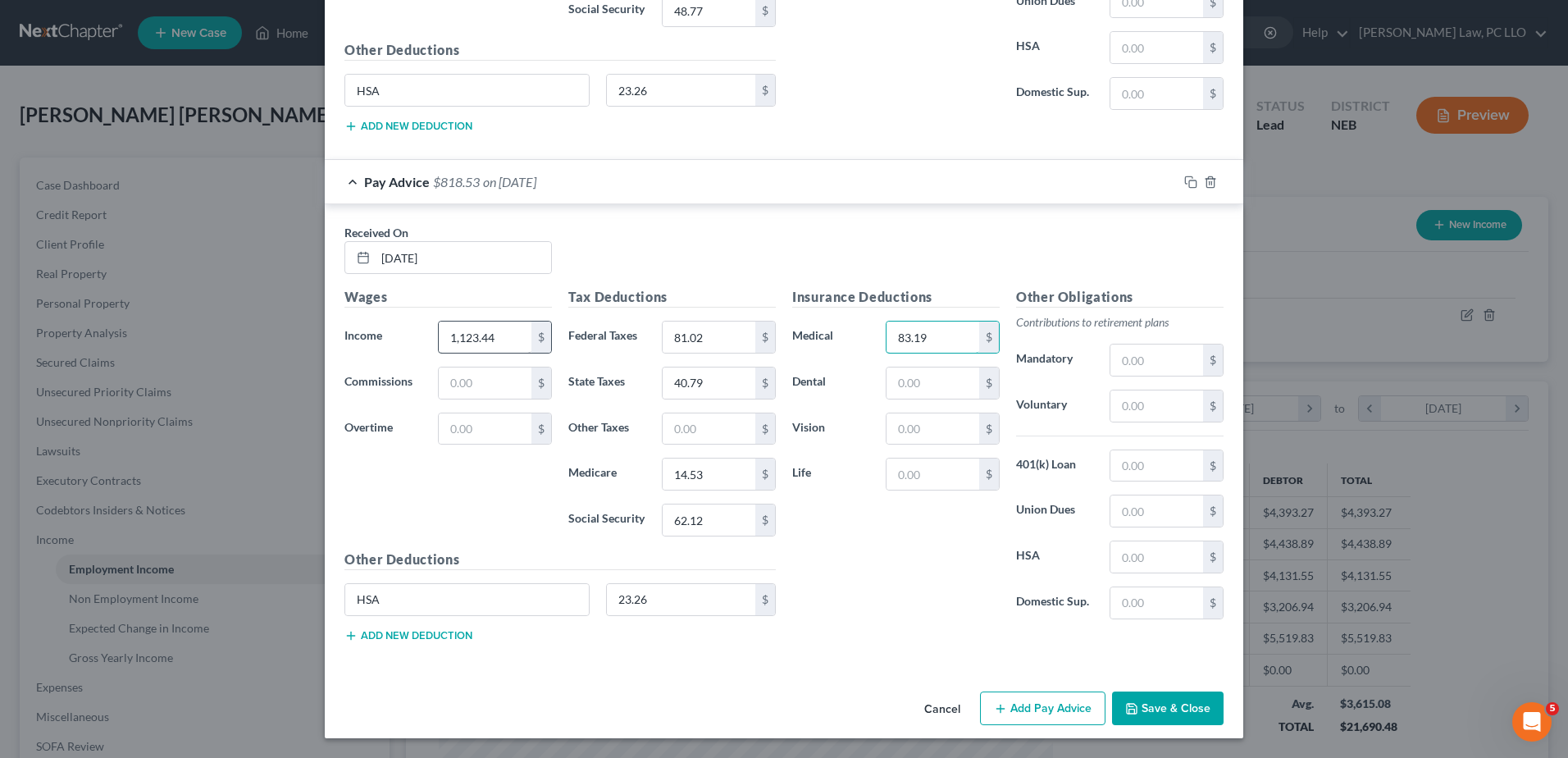
type input "83.19"
type input "10.30"
type input "4.85"
click at [1071, 710] on button "Add Pay Advice" at bounding box center [1042, 708] width 126 height 34
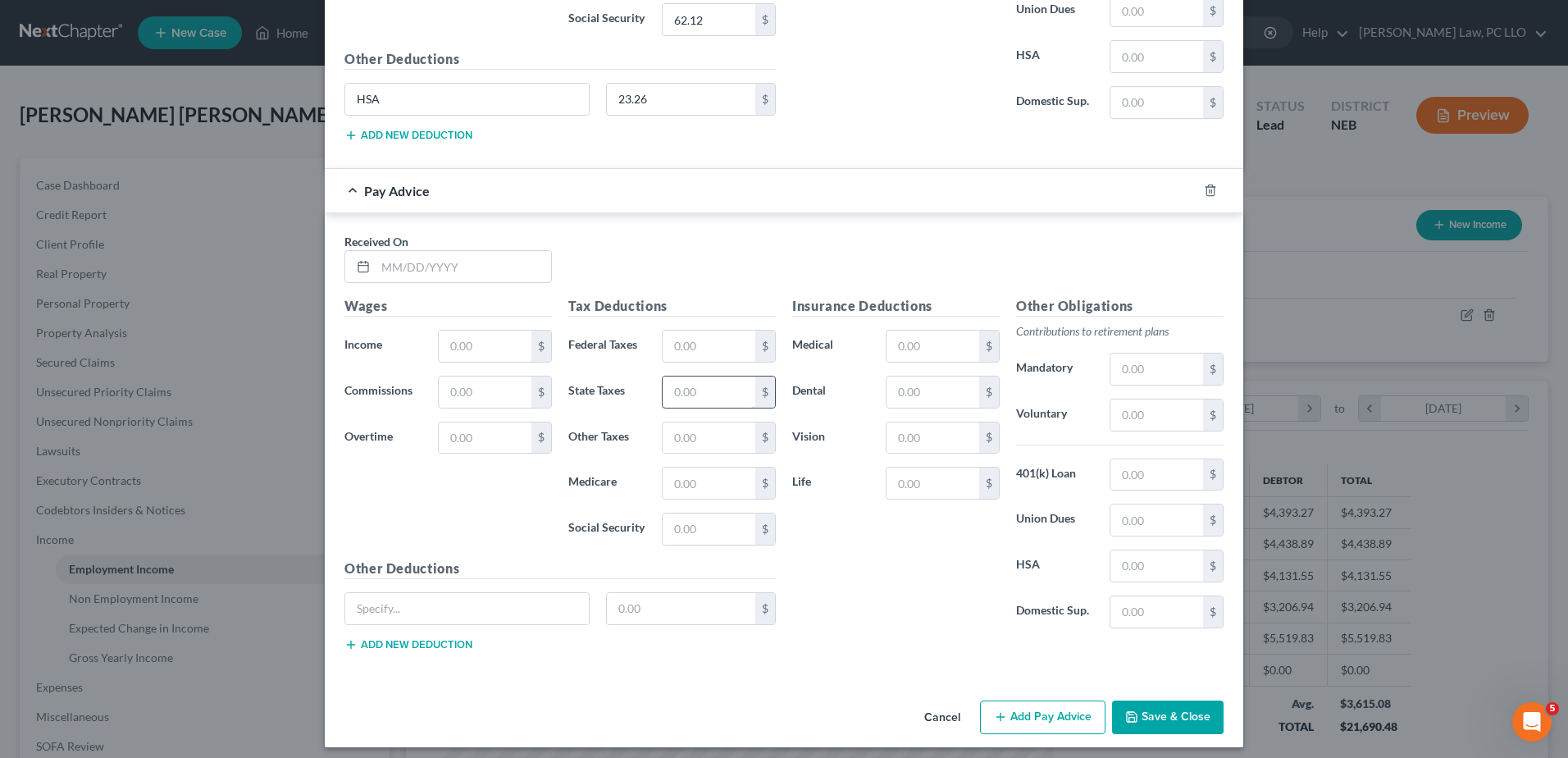
scroll to position [2902, 0]
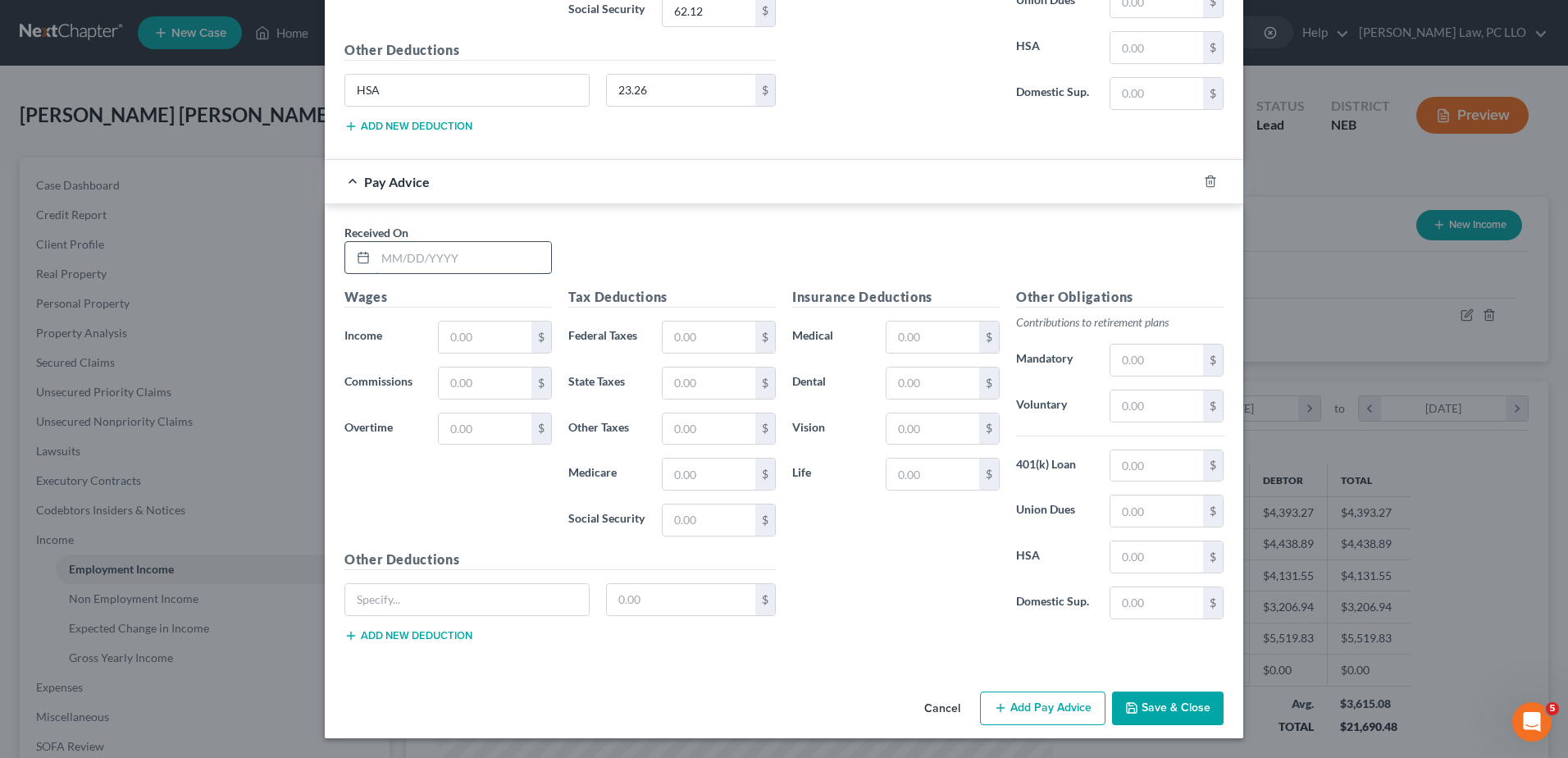
click at [478, 253] on input "text" at bounding box center [464, 257] width 176 height 31
type input "[DATE]"
type input "1,255.94"
type input "96.92"
type input "47.72"
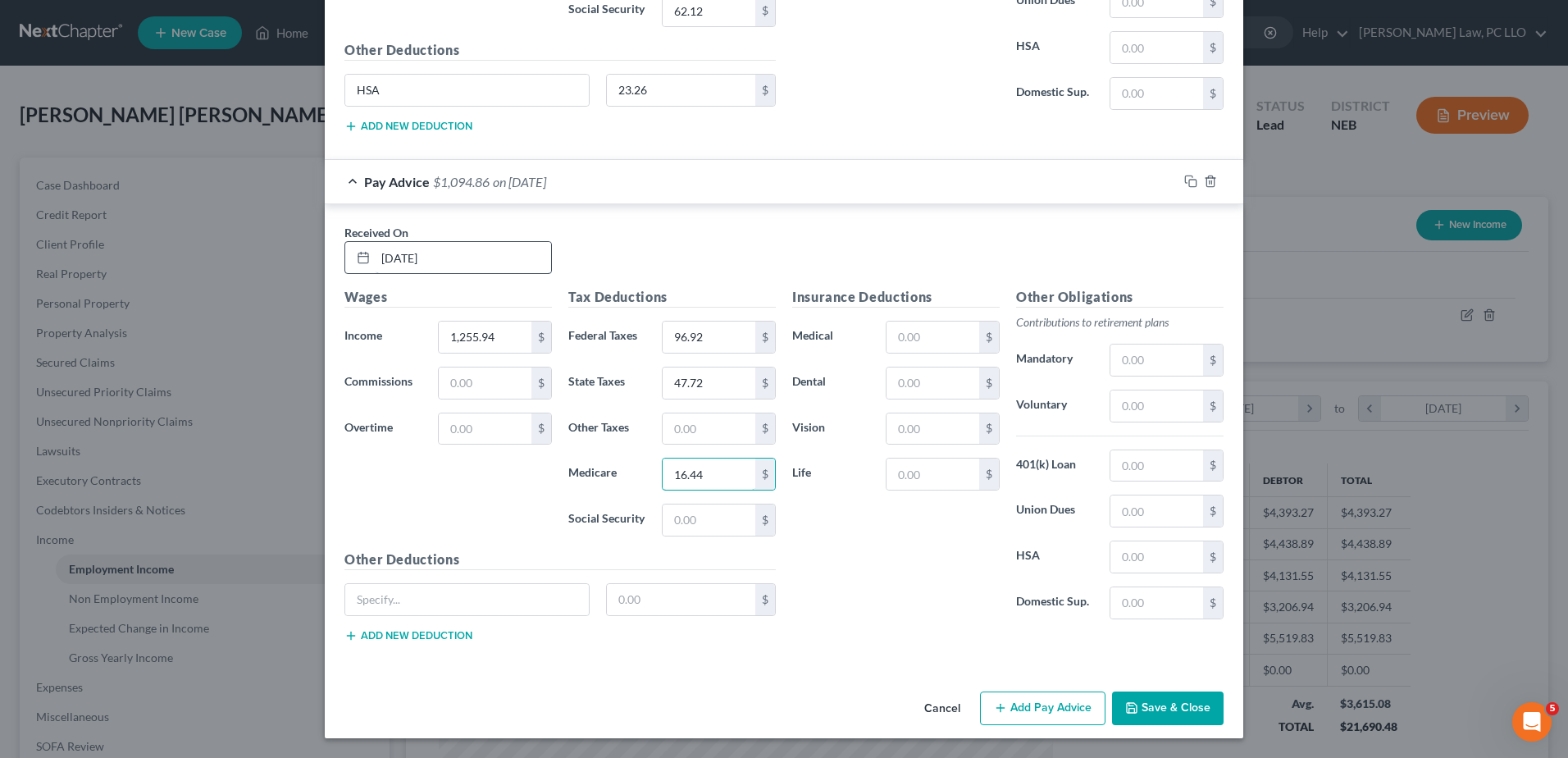
type input "16.44"
type input "96.92"
type input "HSA"
type input "23.26"
type input "83.19"
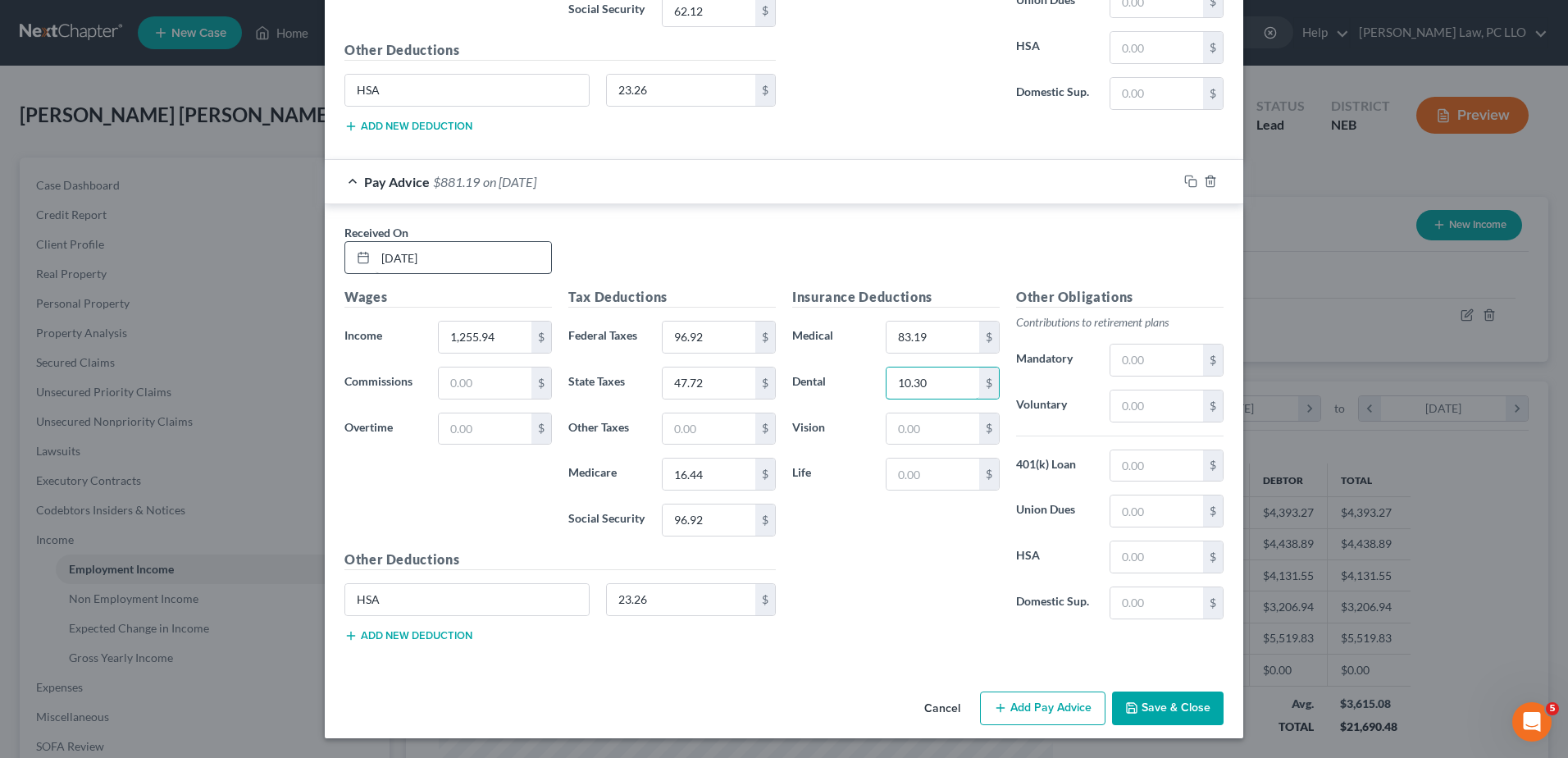
type input "10.30"
type input "4.85"
click at [714, 519] on input "96.92" at bounding box center [709, 519] width 93 height 31
type input "70.33"
click at [662, 602] on input "text" at bounding box center [682, 599] width 149 height 31
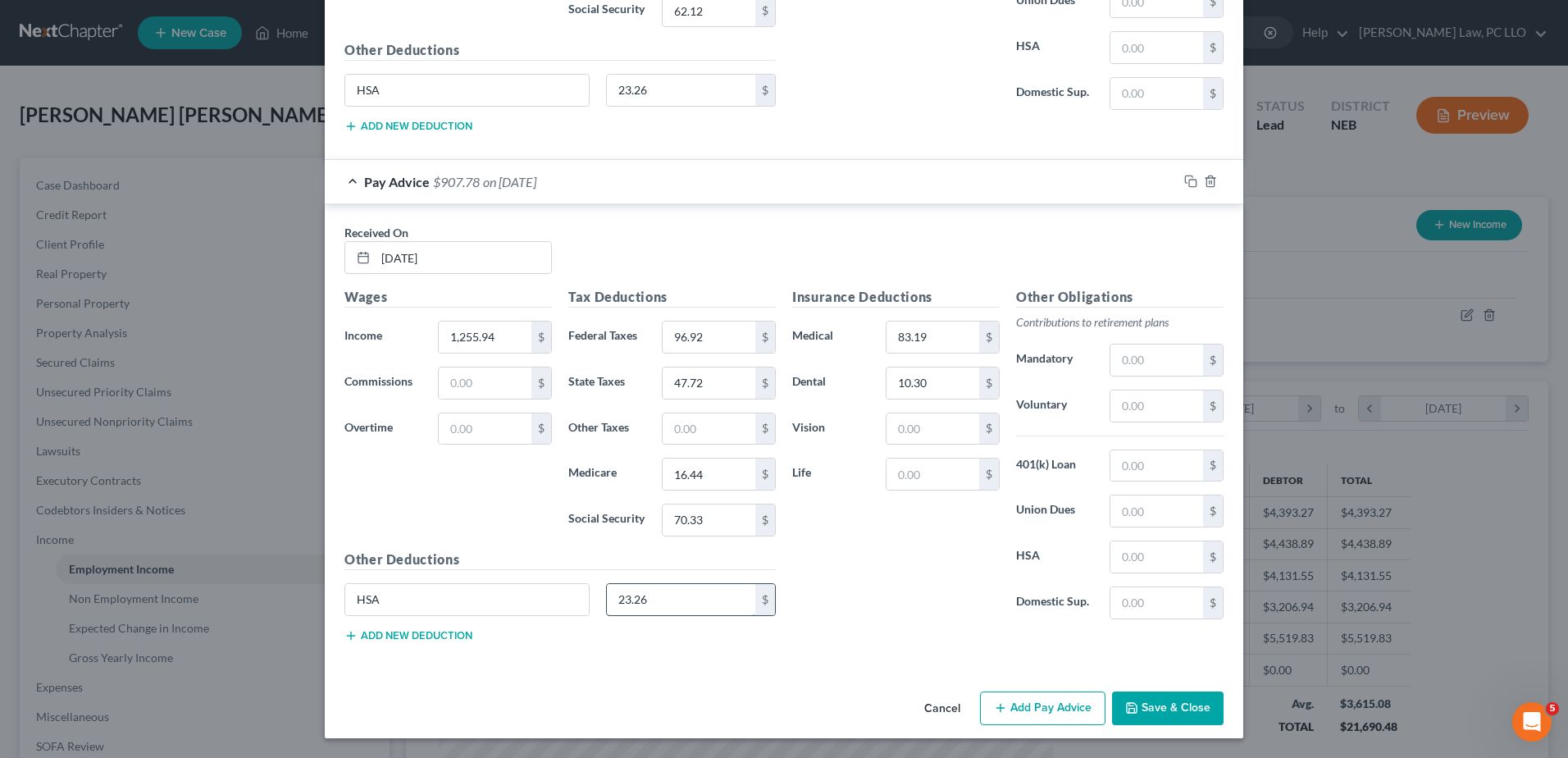
type input "23.26"
click at [952, 434] on input "text" at bounding box center [933, 429] width 93 height 31
type input "4.85"
click at [1055, 703] on button "Add Pay Advice" at bounding box center [1042, 708] width 126 height 34
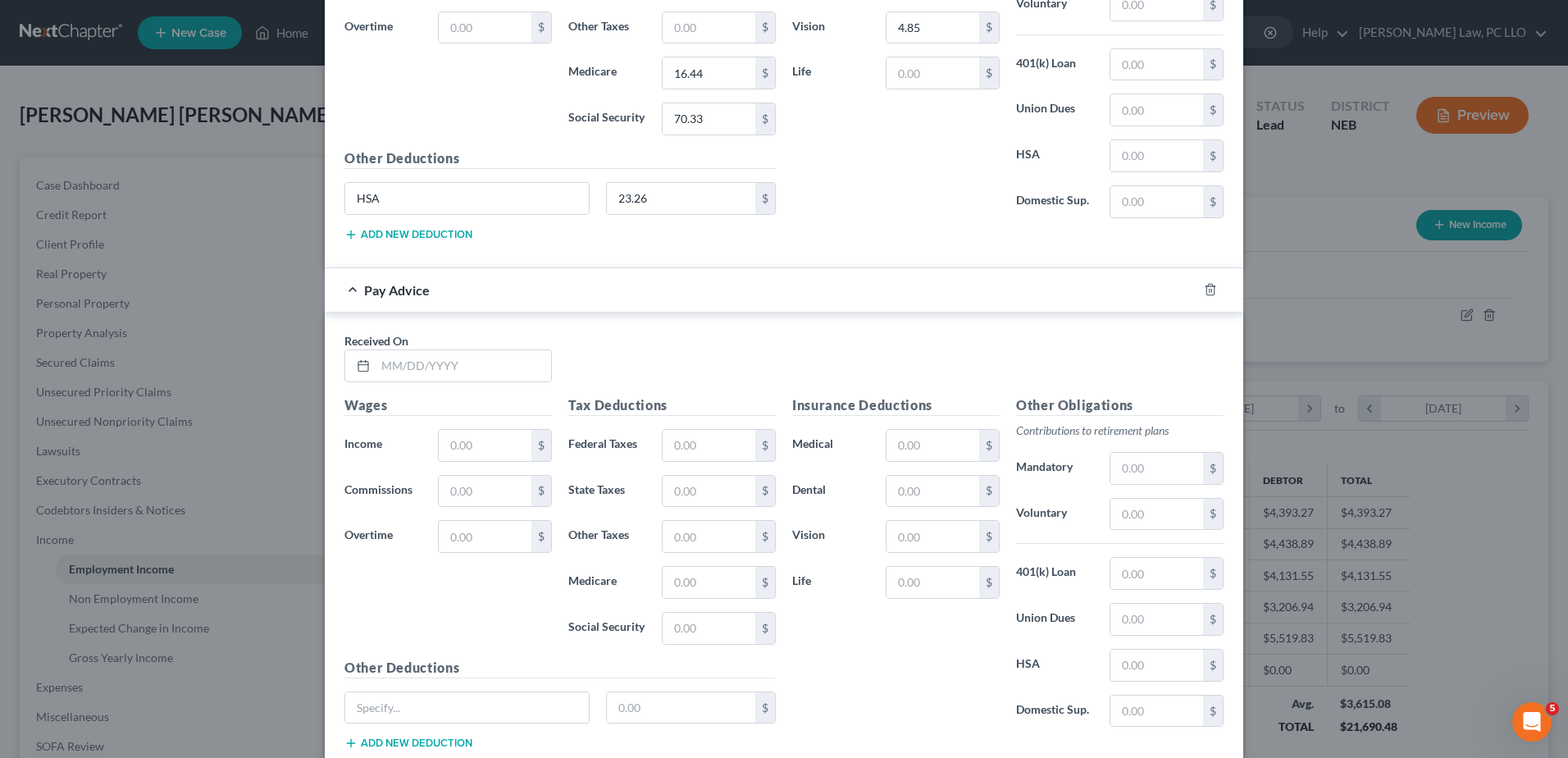
scroll to position [3411, 0]
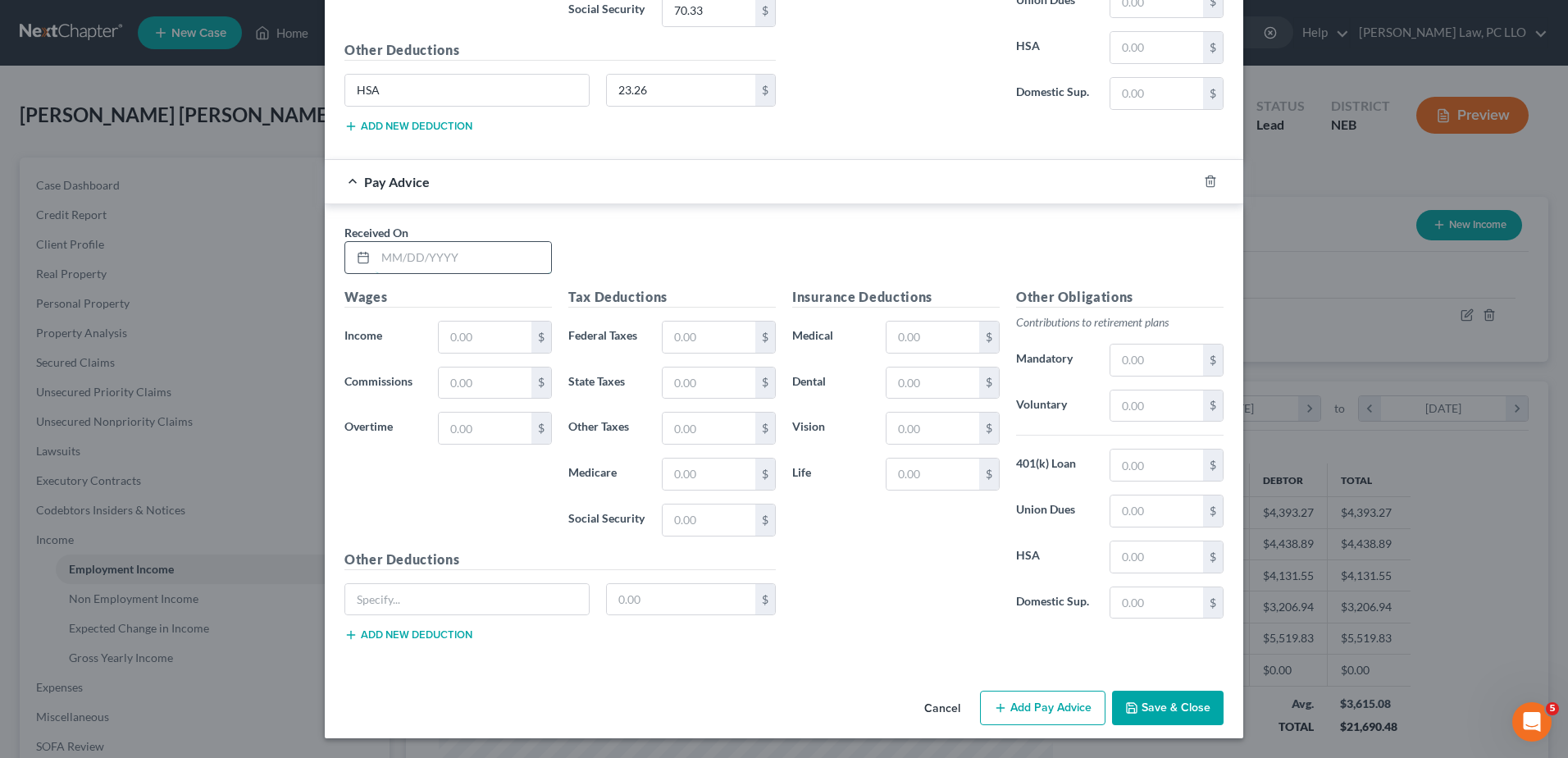
click at [426, 260] on input "text" at bounding box center [464, 257] width 176 height 31
click at [1208, 177] on icon "button" at bounding box center [1210, 181] width 13 height 13
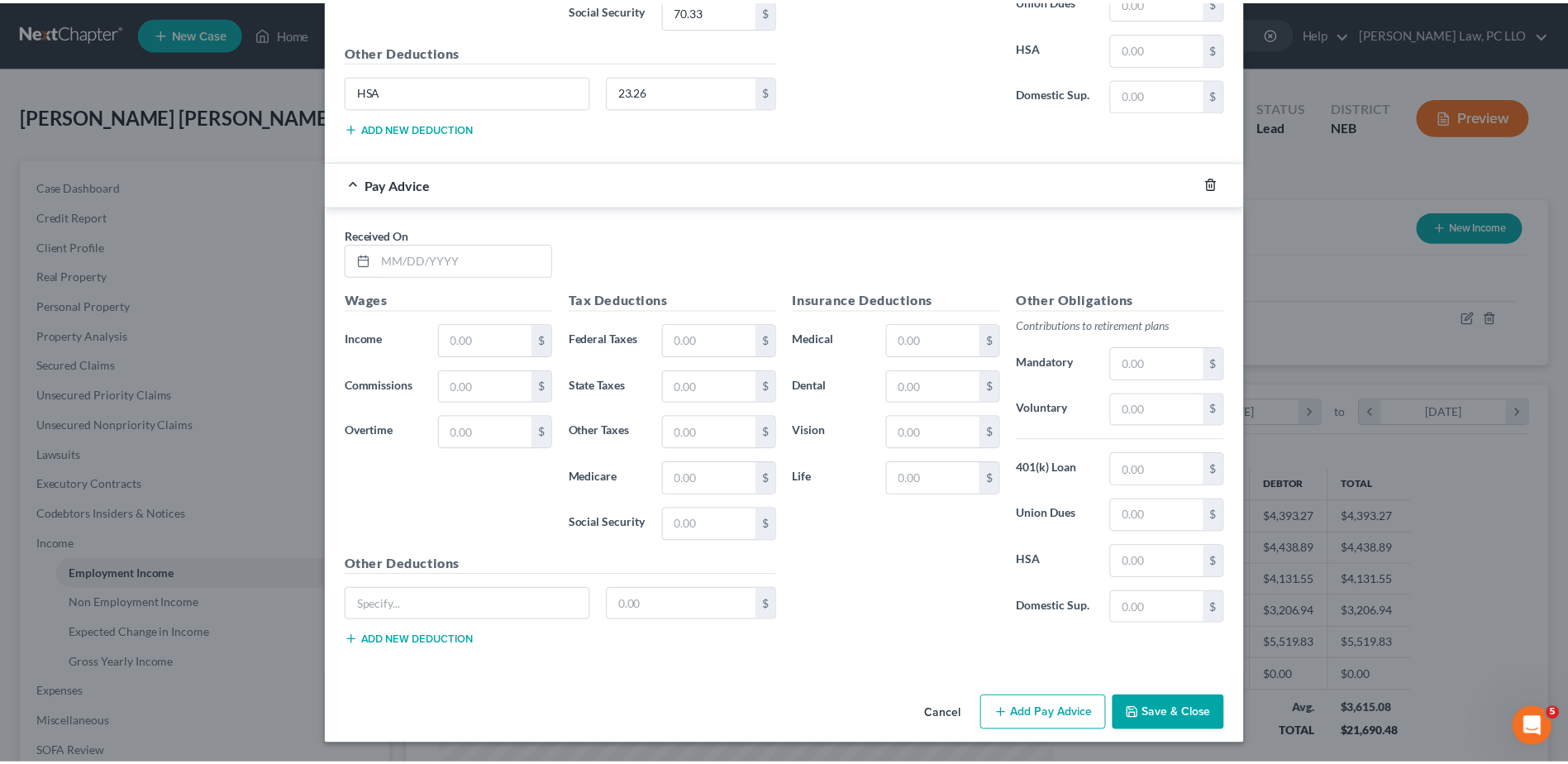
scroll to position [2925, 0]
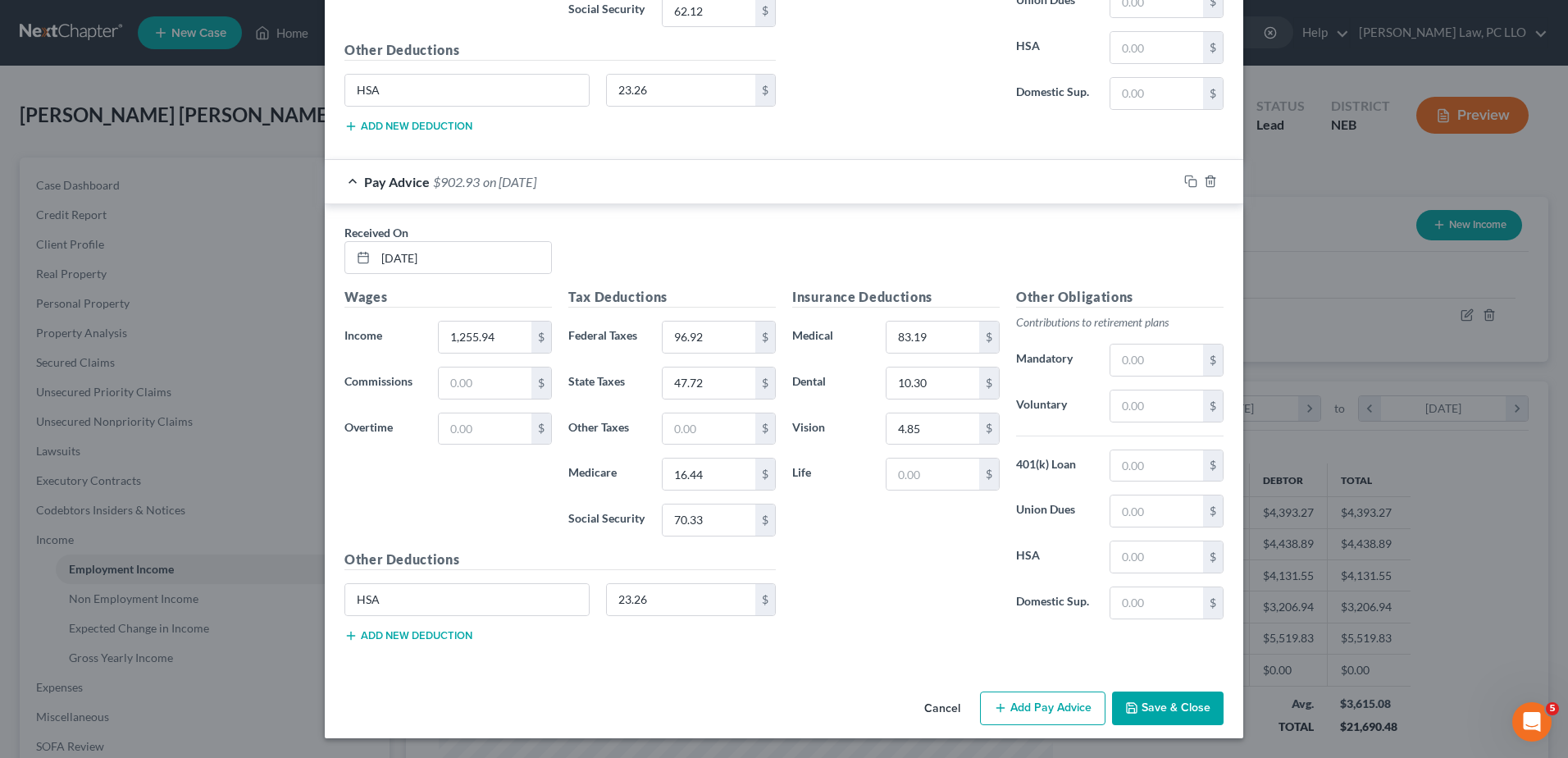
click at [1146, 705] on button "Save & Close" at bounding box center [1168, 708] width 111 height 34
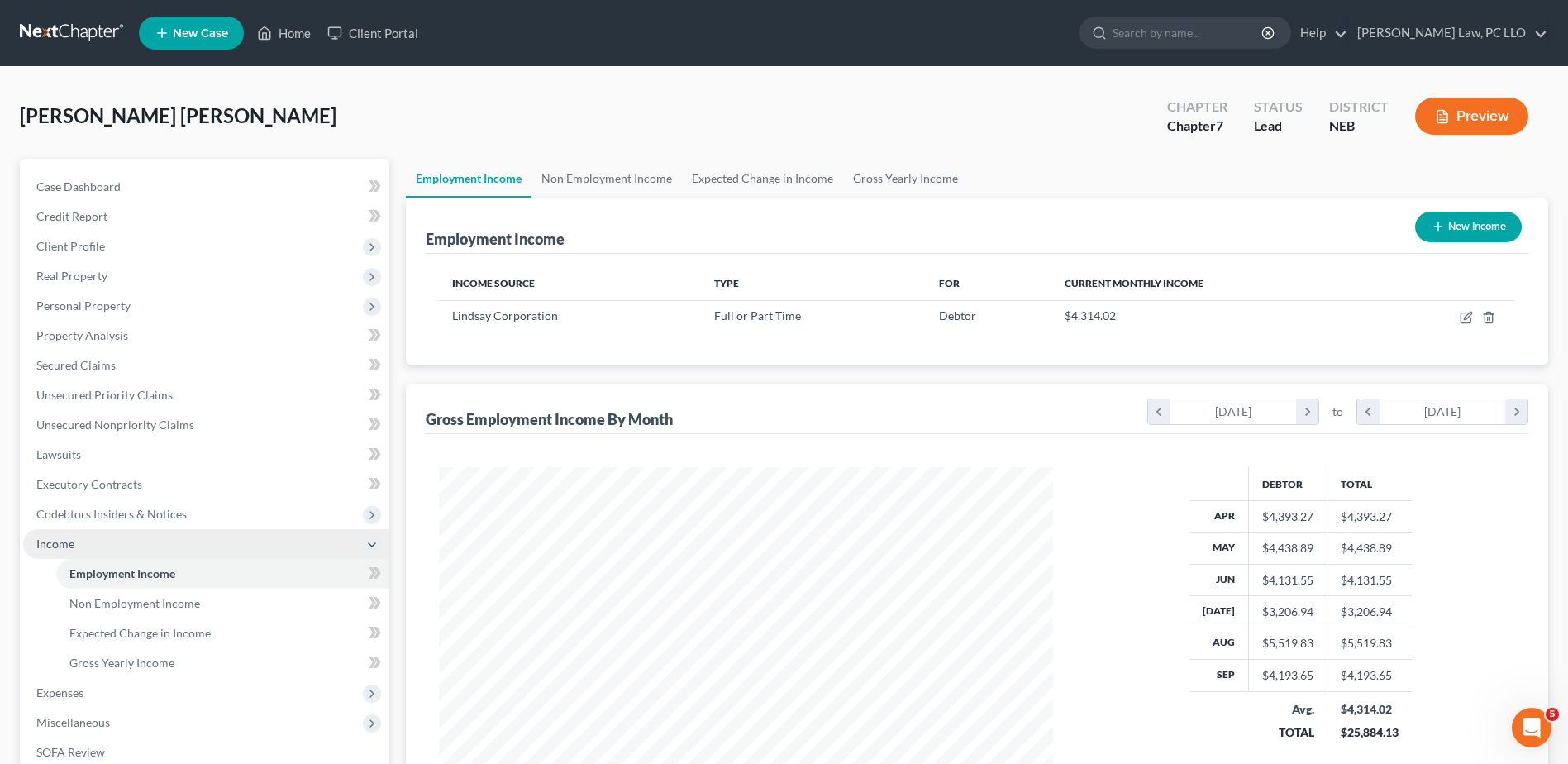
scroll to position [83, 0]
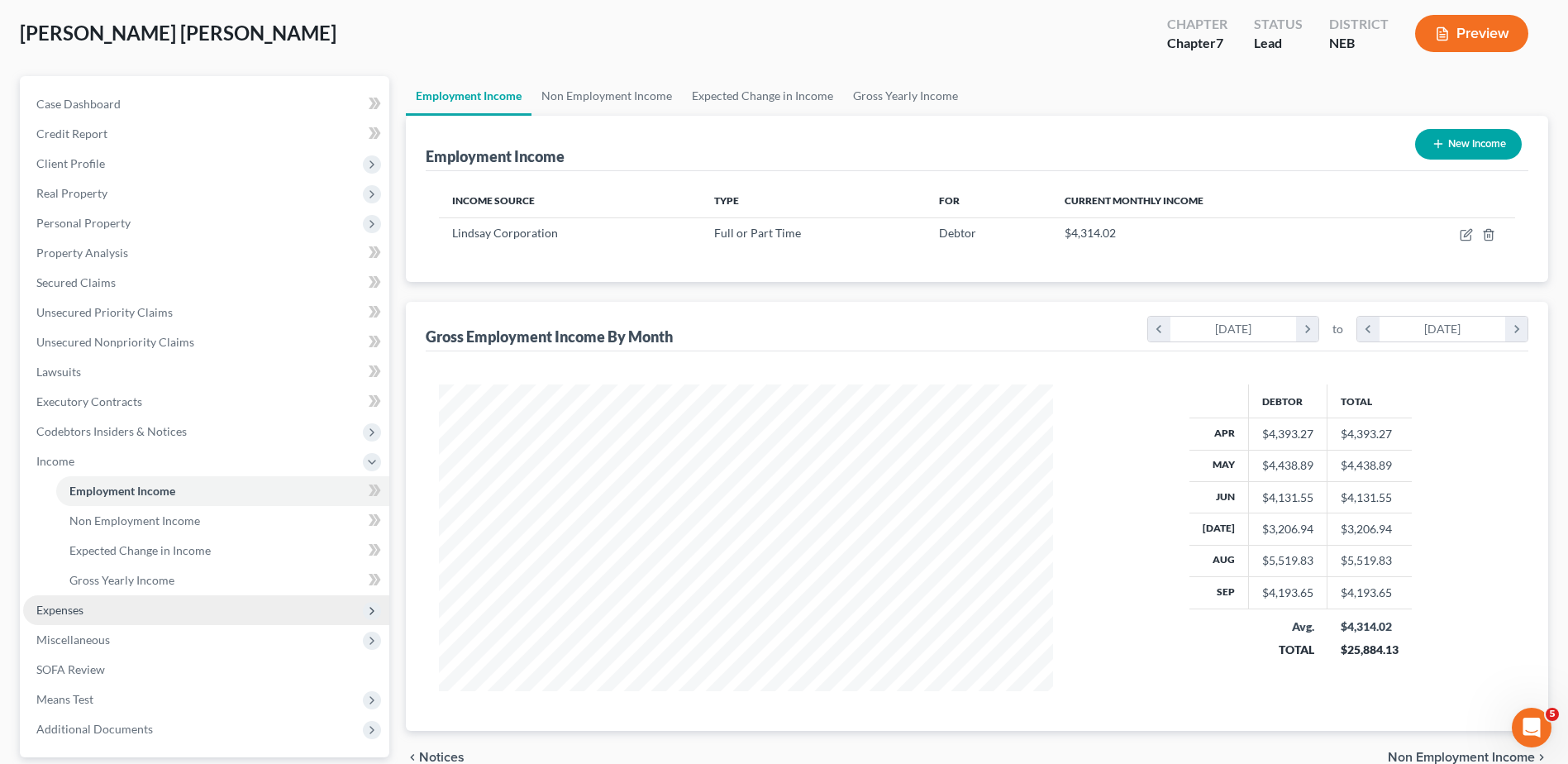
click at [85, 610] on span "Expenses" at bounding box center [206, 609] width 366 height 29
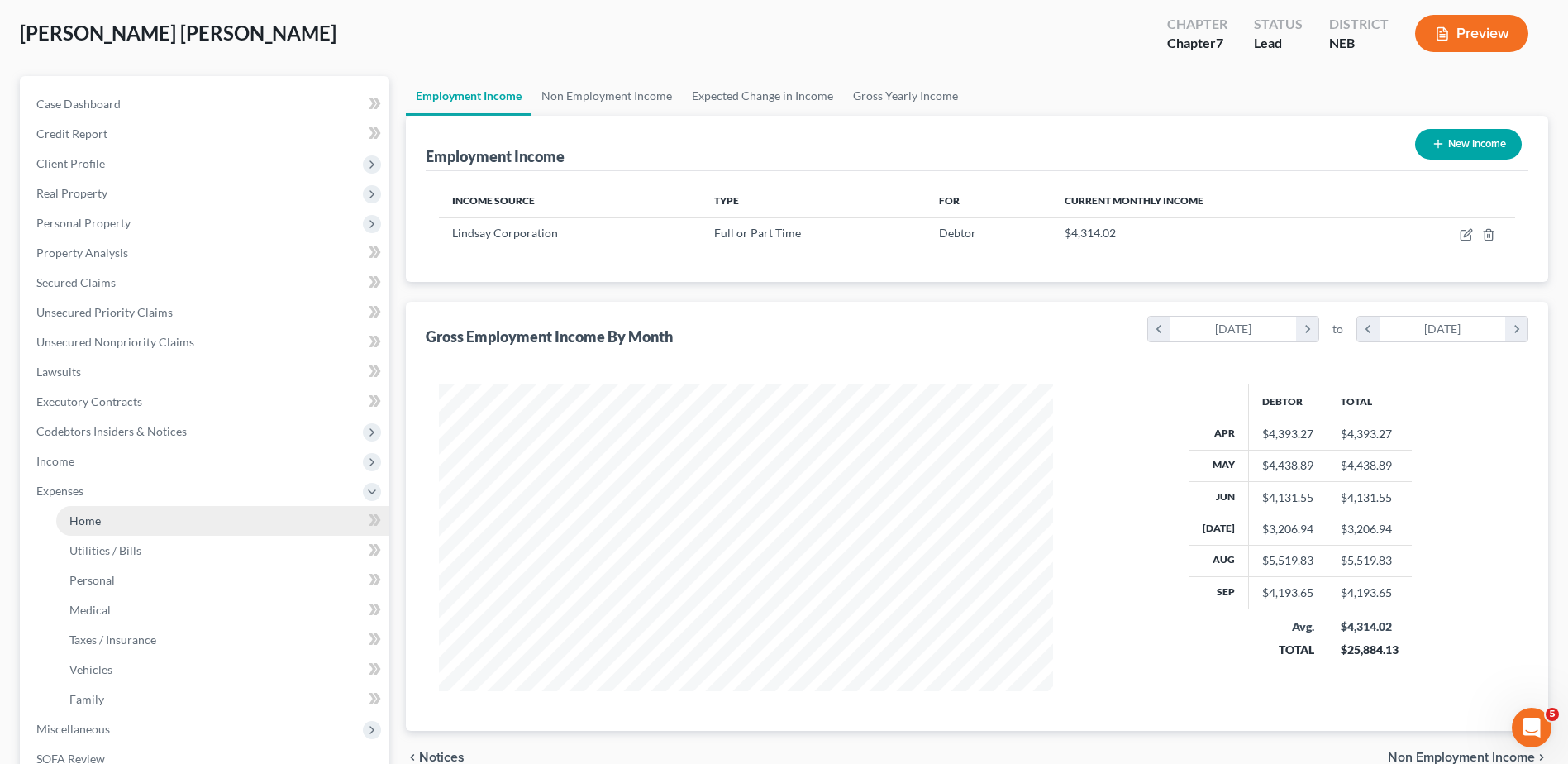
click at [102, 519] on link "Home" at bounding box center [223, 520] width 333 height 29
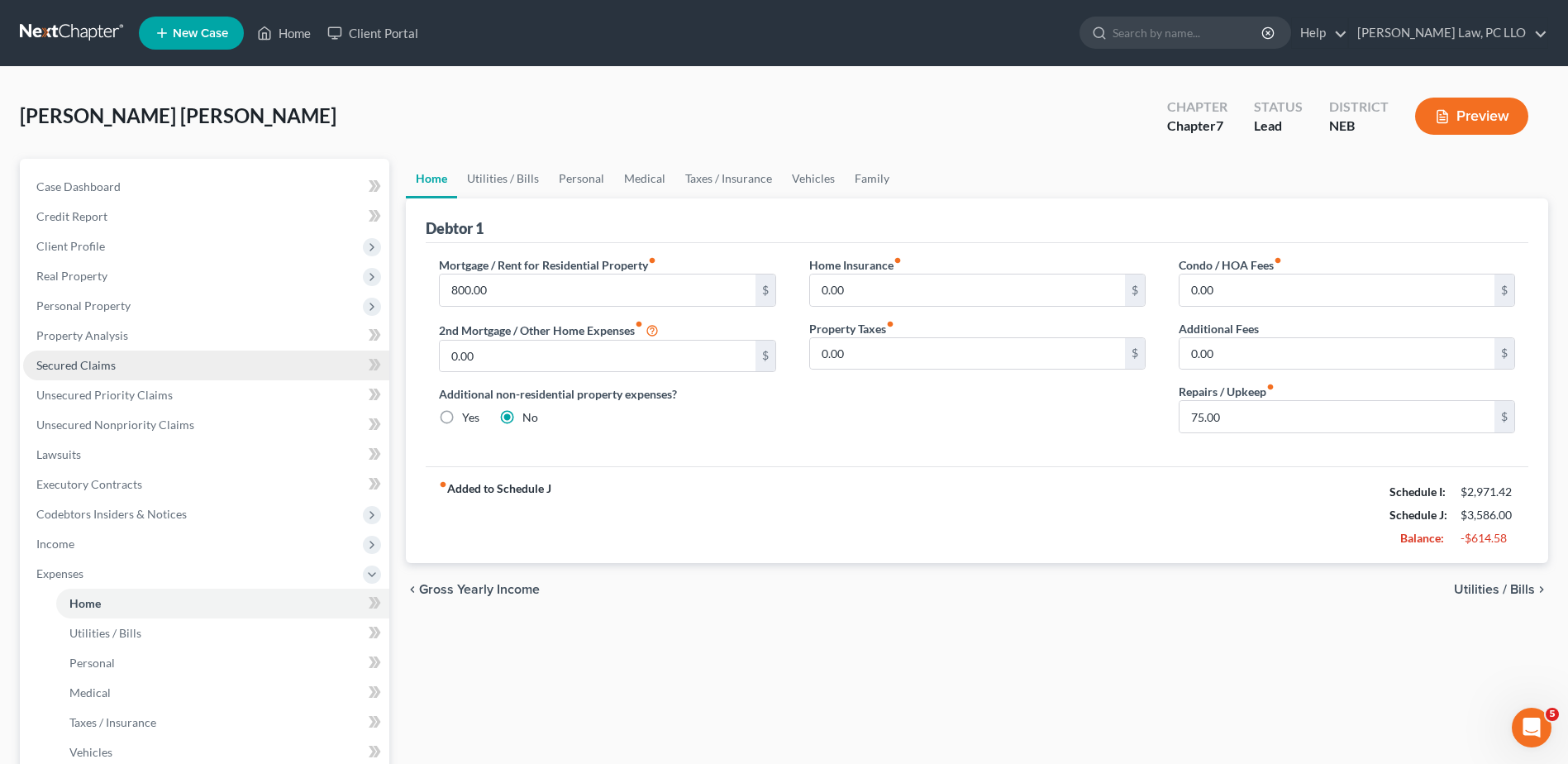
click at [137, 369] on link "Secured Claims" at bounding box center [206, 364] width 366 height 29
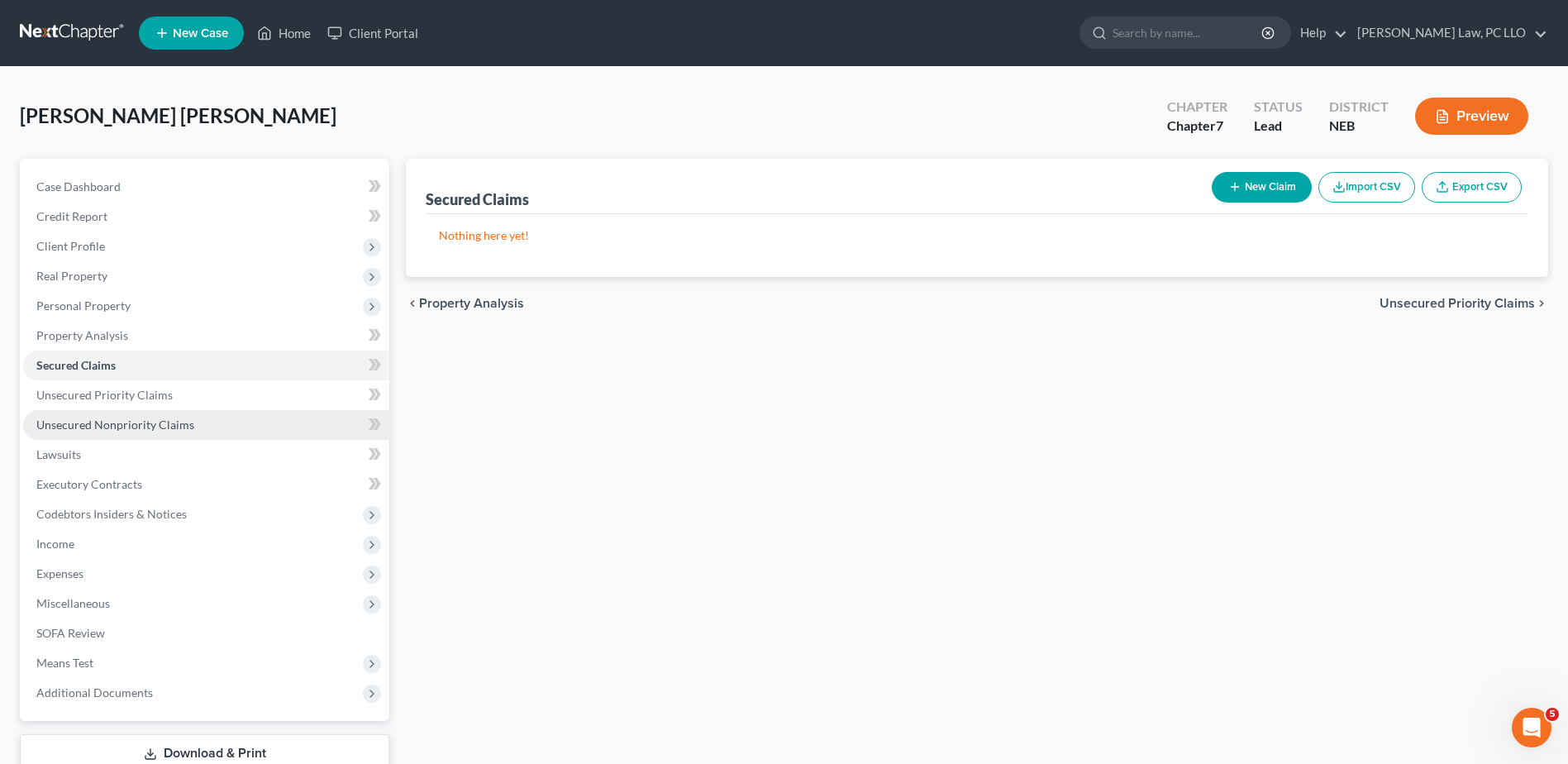
click at [137, 425] on span "Unsecured Nonpriority Claims" at bounding box center [115, 424] width 158 height 14
